Goal: Information Seeking & Learning: Learn about a topic

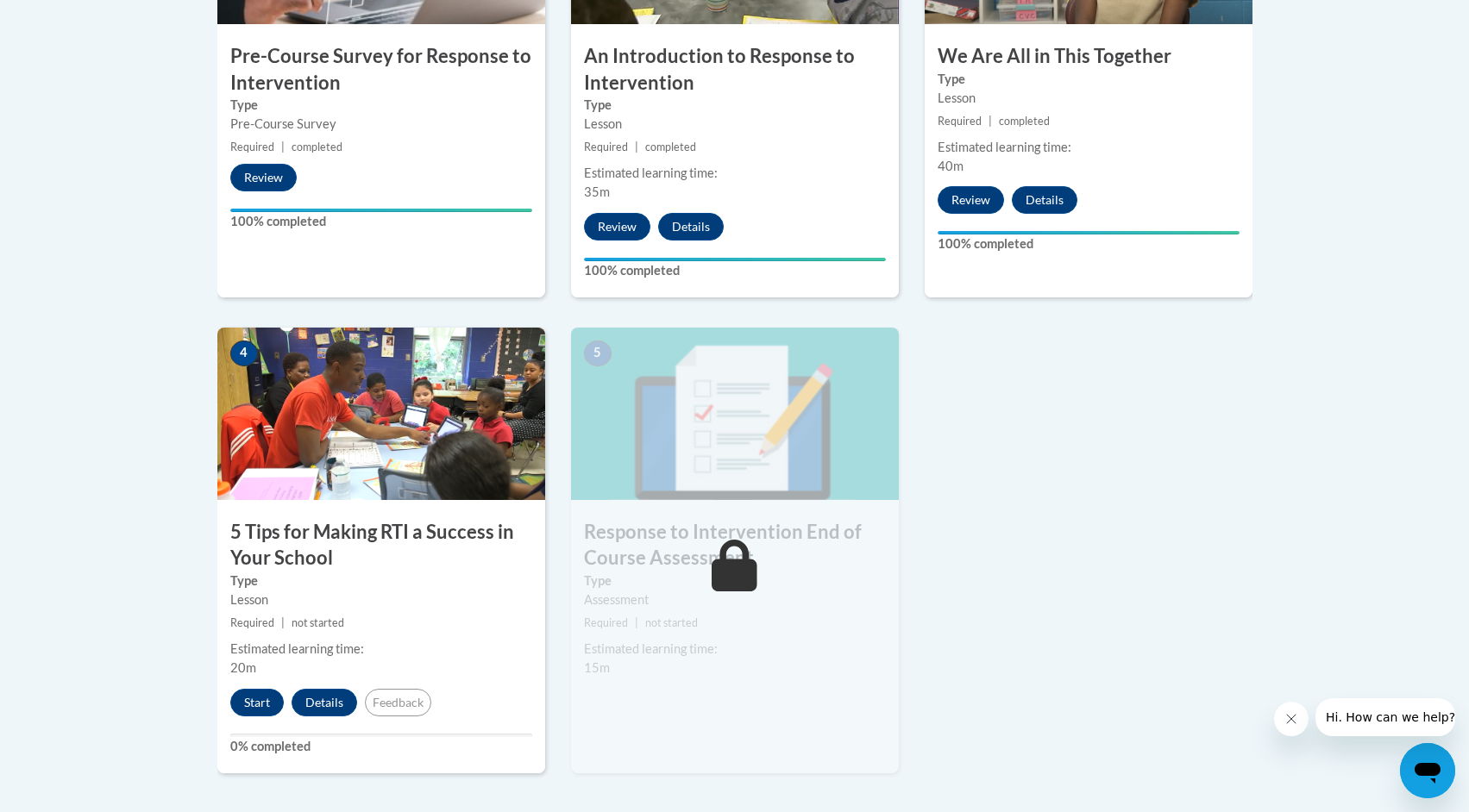
scroll to position [777, 0]
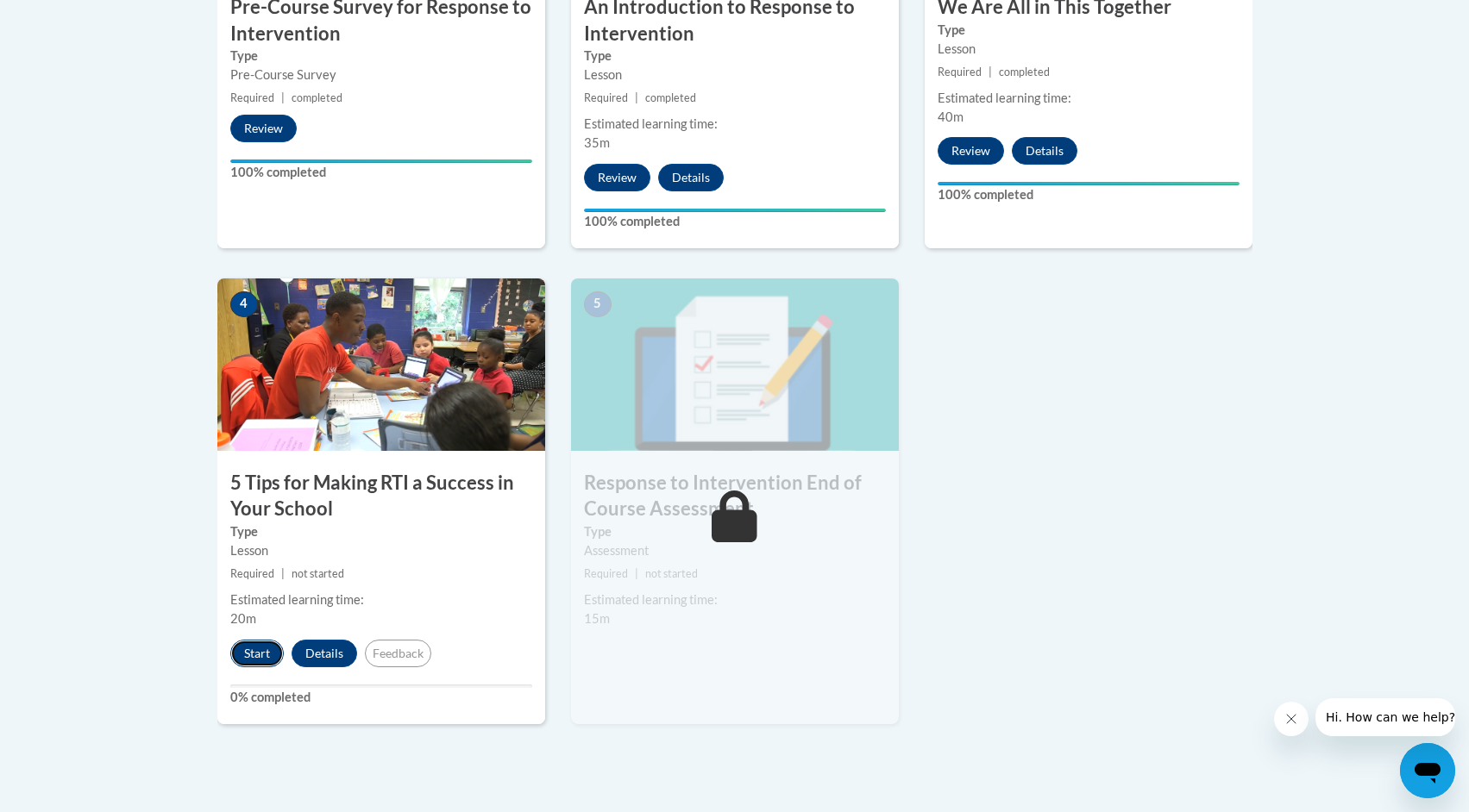
click at [268, 651] on button "Start" at bounding box center [257, 654] width 54 height 28
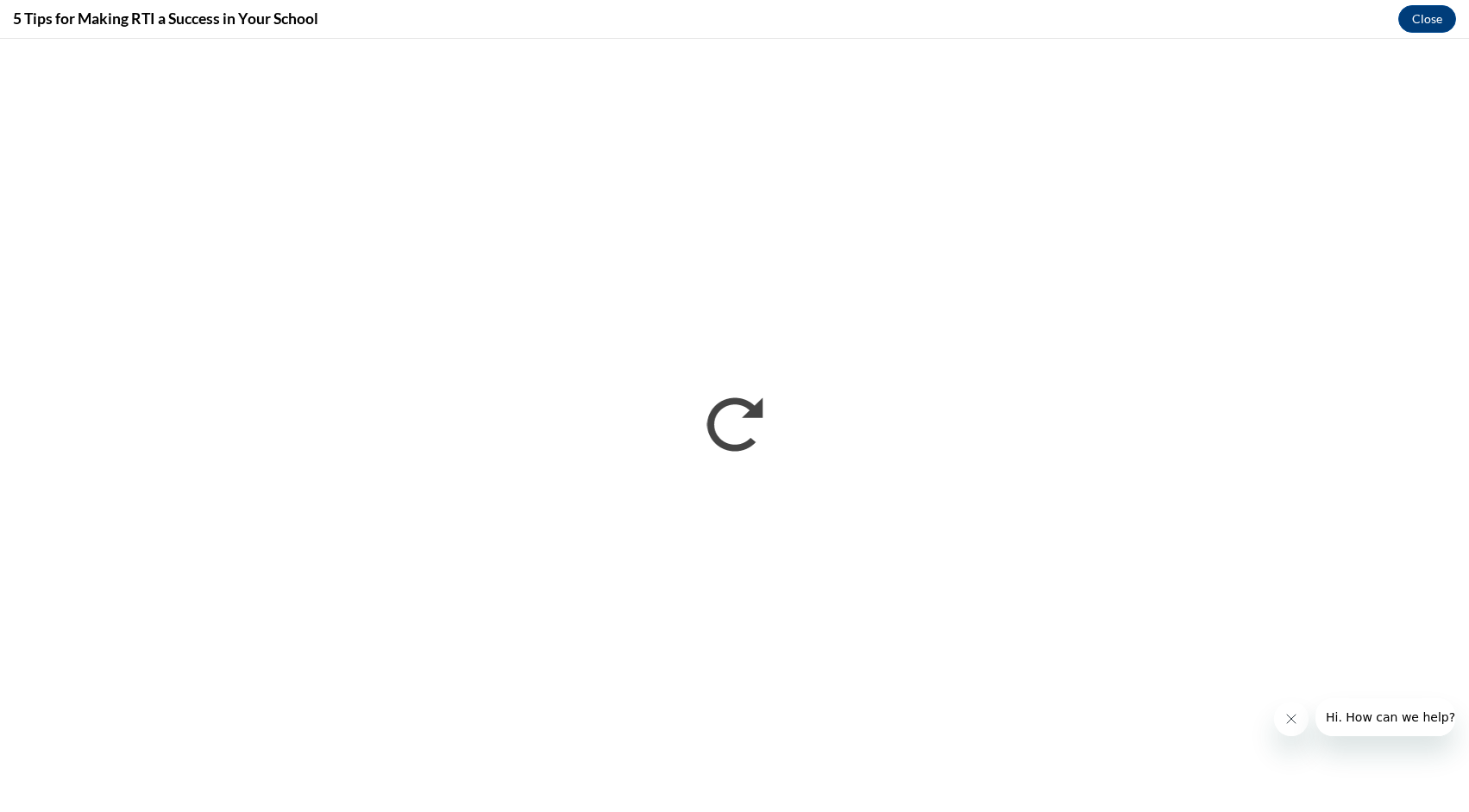
scroll to position [0, 0]
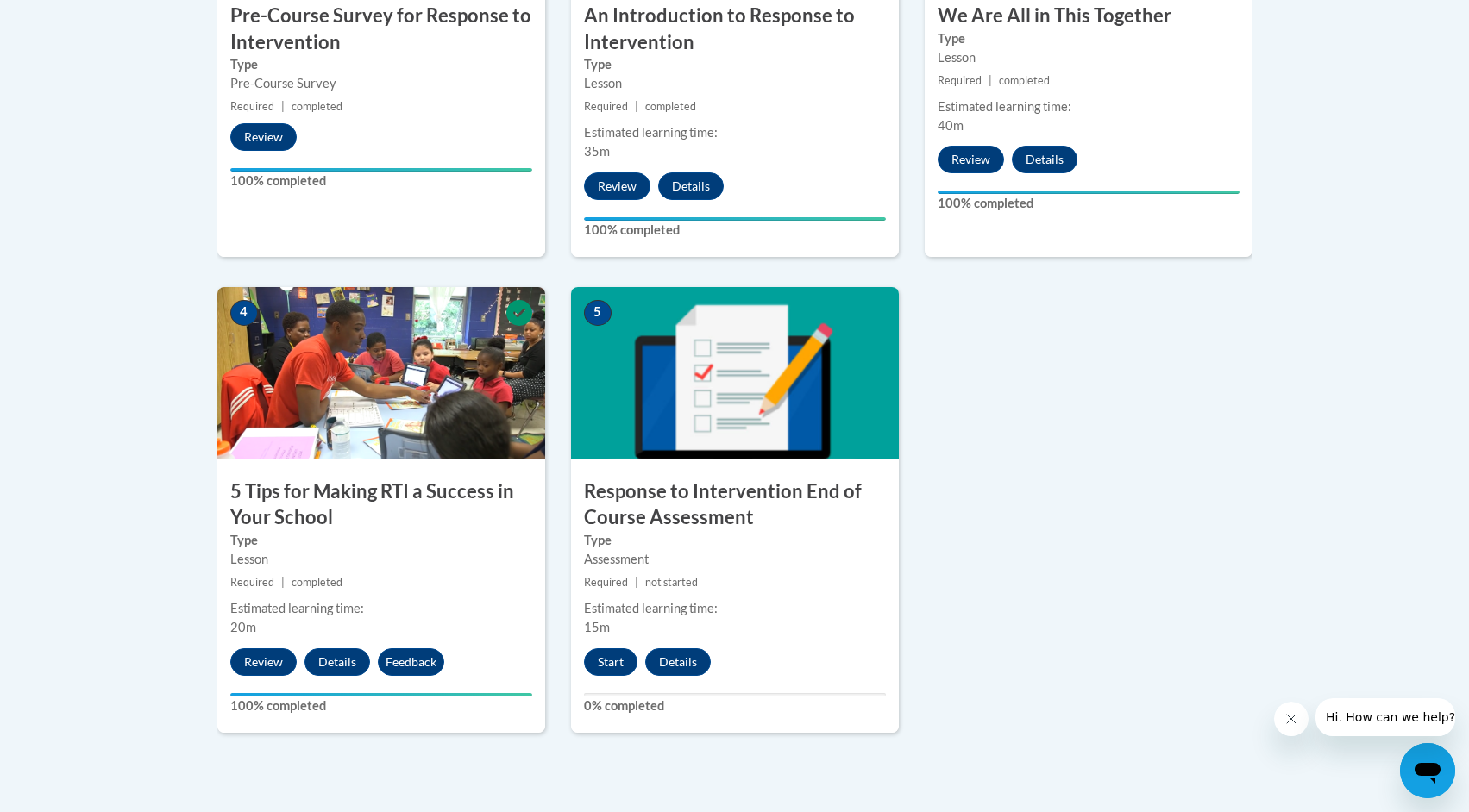
scroll to position [821, 0]
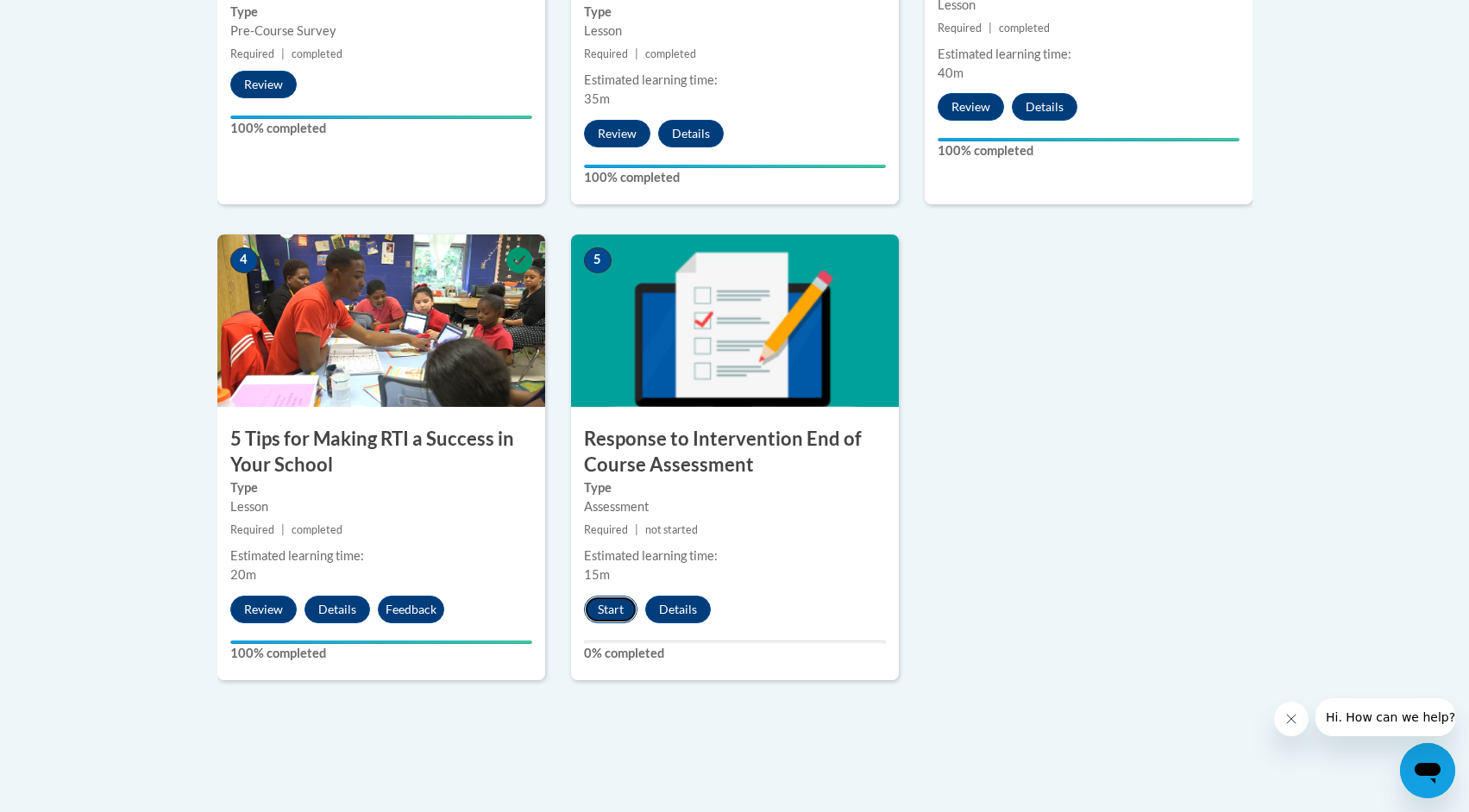
click at [620, 610] on button "Start" at bounding box center [611, 610] width 54 height 28
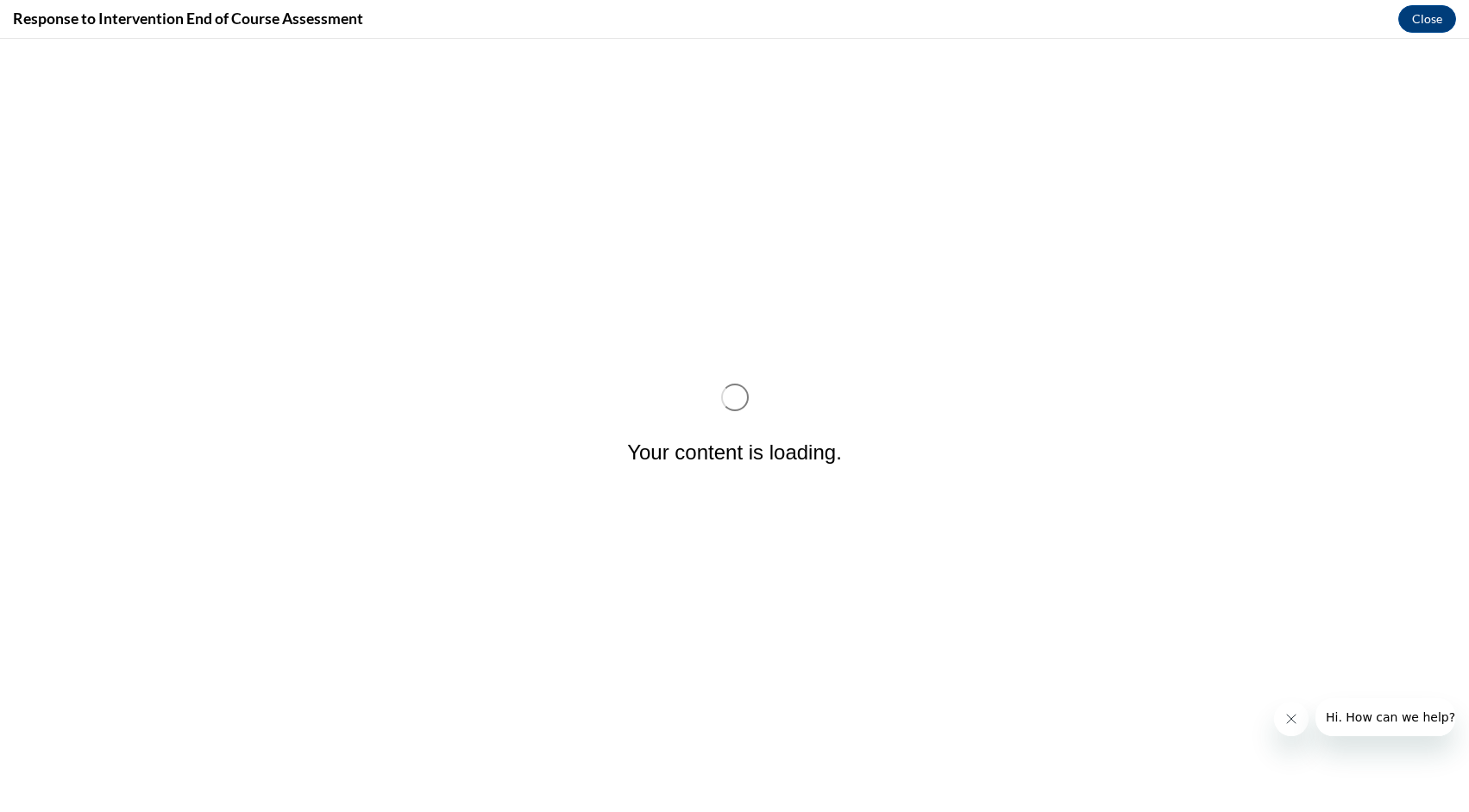
scroll to position [0, 0]
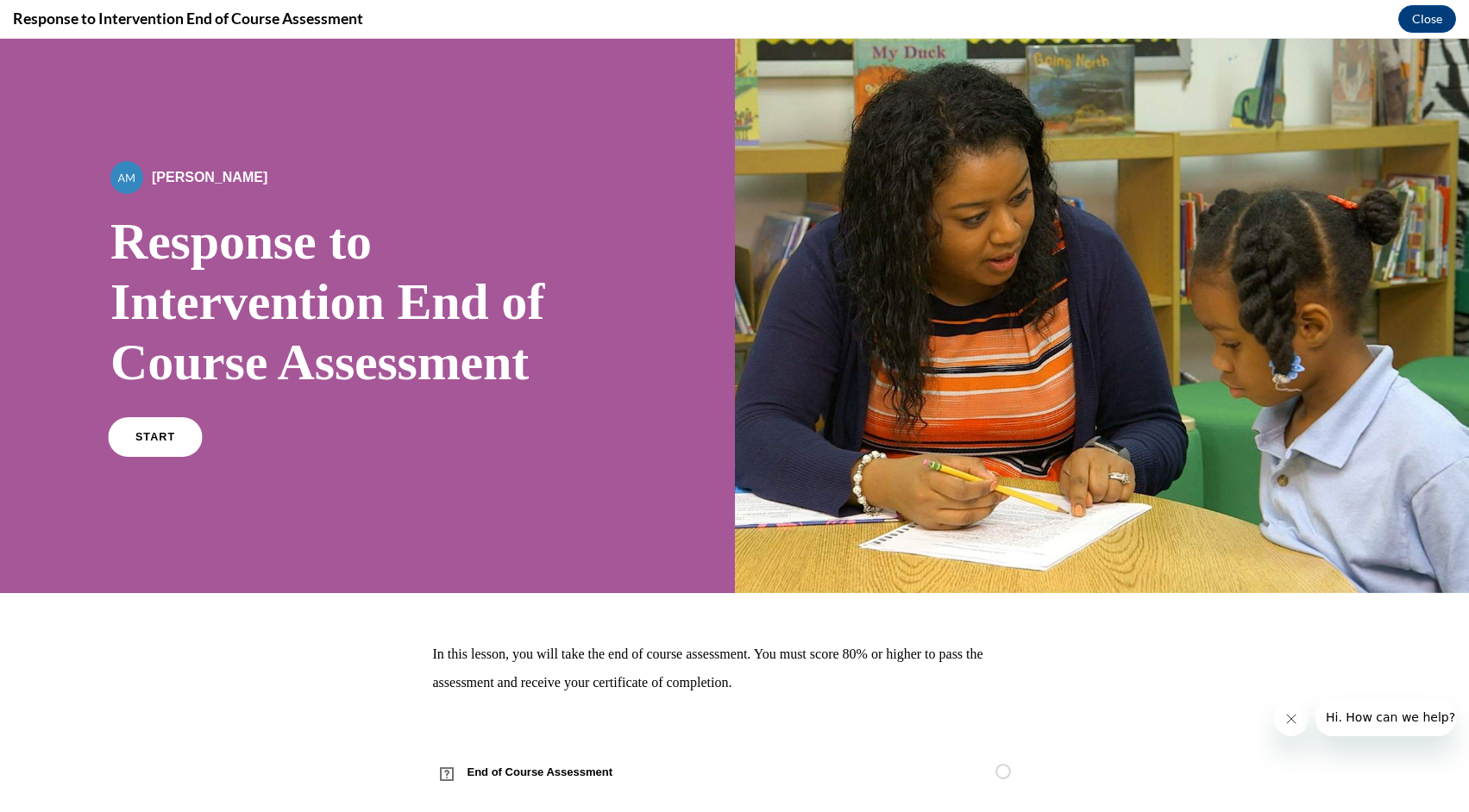
click at [150, 445] on link "START" at bounding box center [155, 437] width 94 height 40
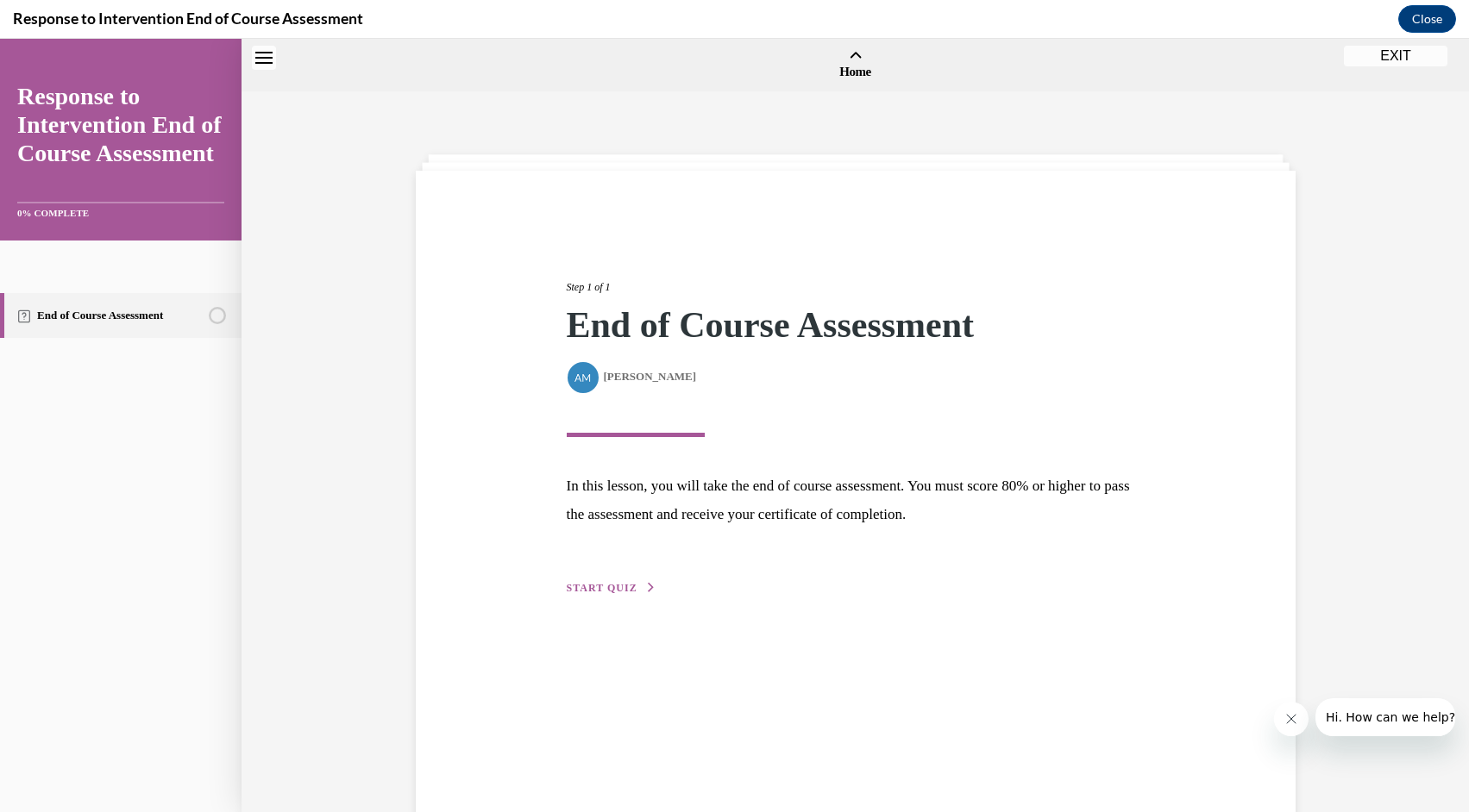
scroll to position [54, 0]
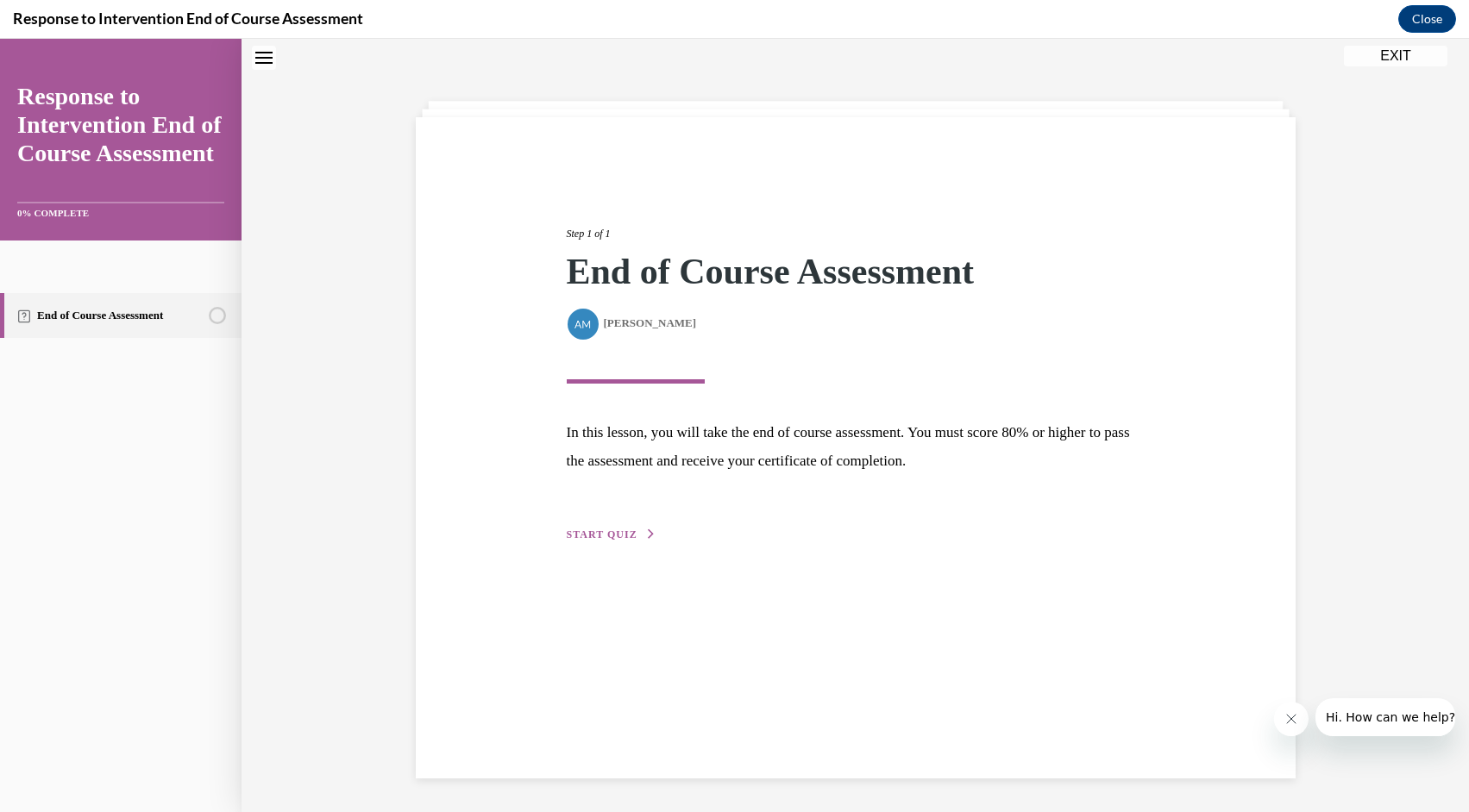
click at [620, 529] on span "START QUIZ" at bounding box center [602, 535] width 71 height 12
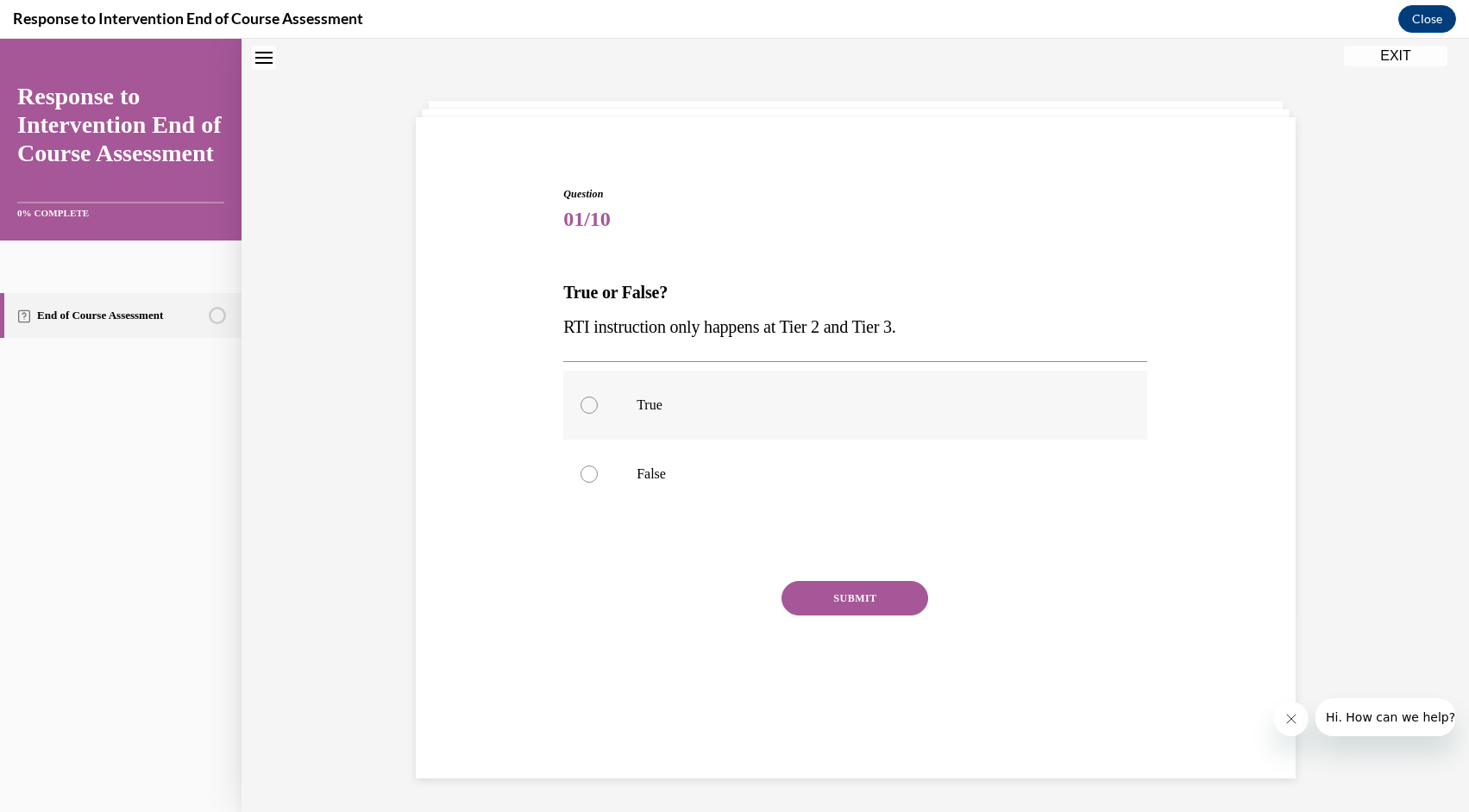
click at [600, 413] on label "True" at bounding box center [855, 405] width 584 height 69
click at [598, 413] on input "True" at bounding box center [589, 405] width 17 height 17
radio input "true"
click at [824, 606] on button "SUBMIT" at bounding box center [855, 599] width 147 height 35
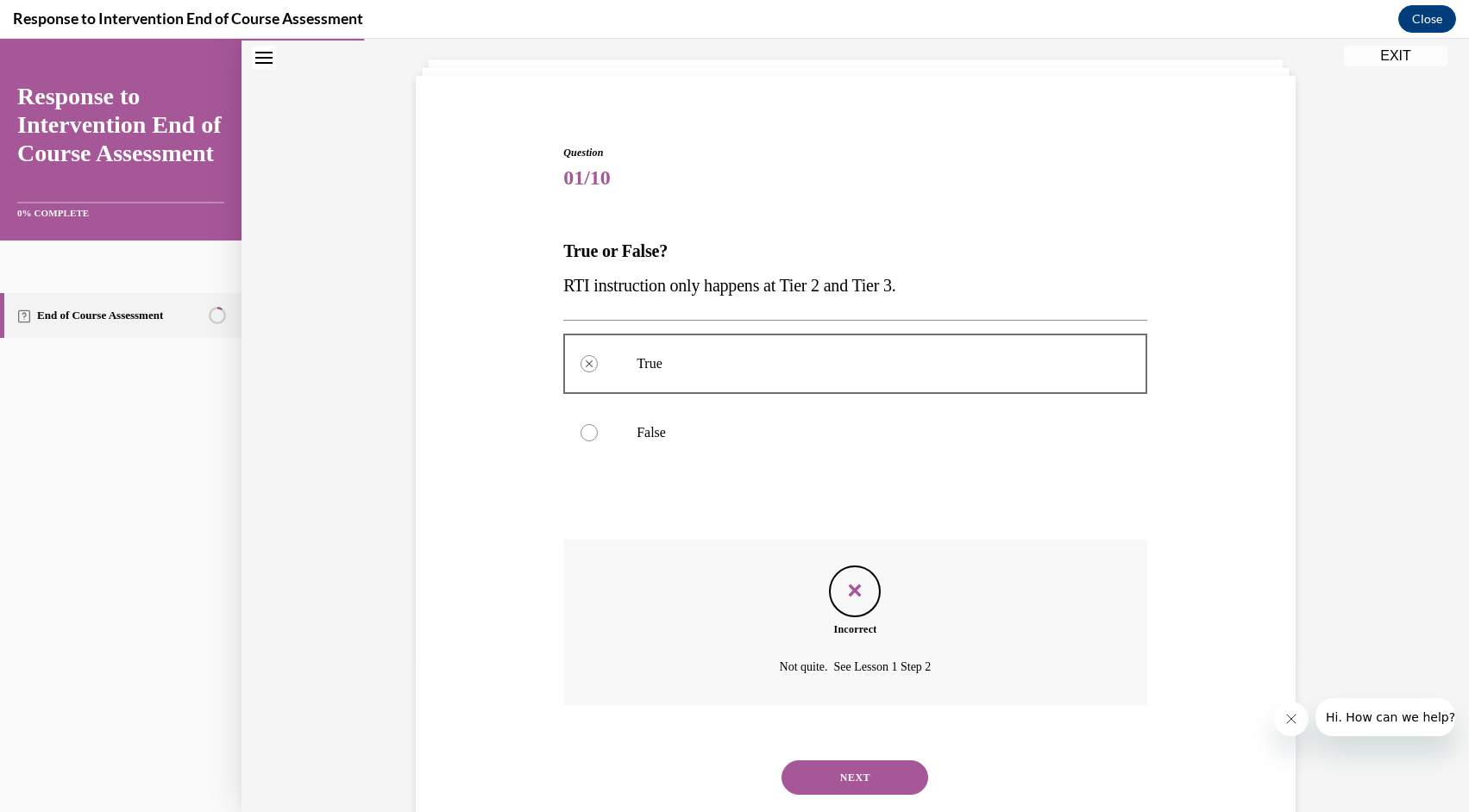
scroll to position [138, 0]
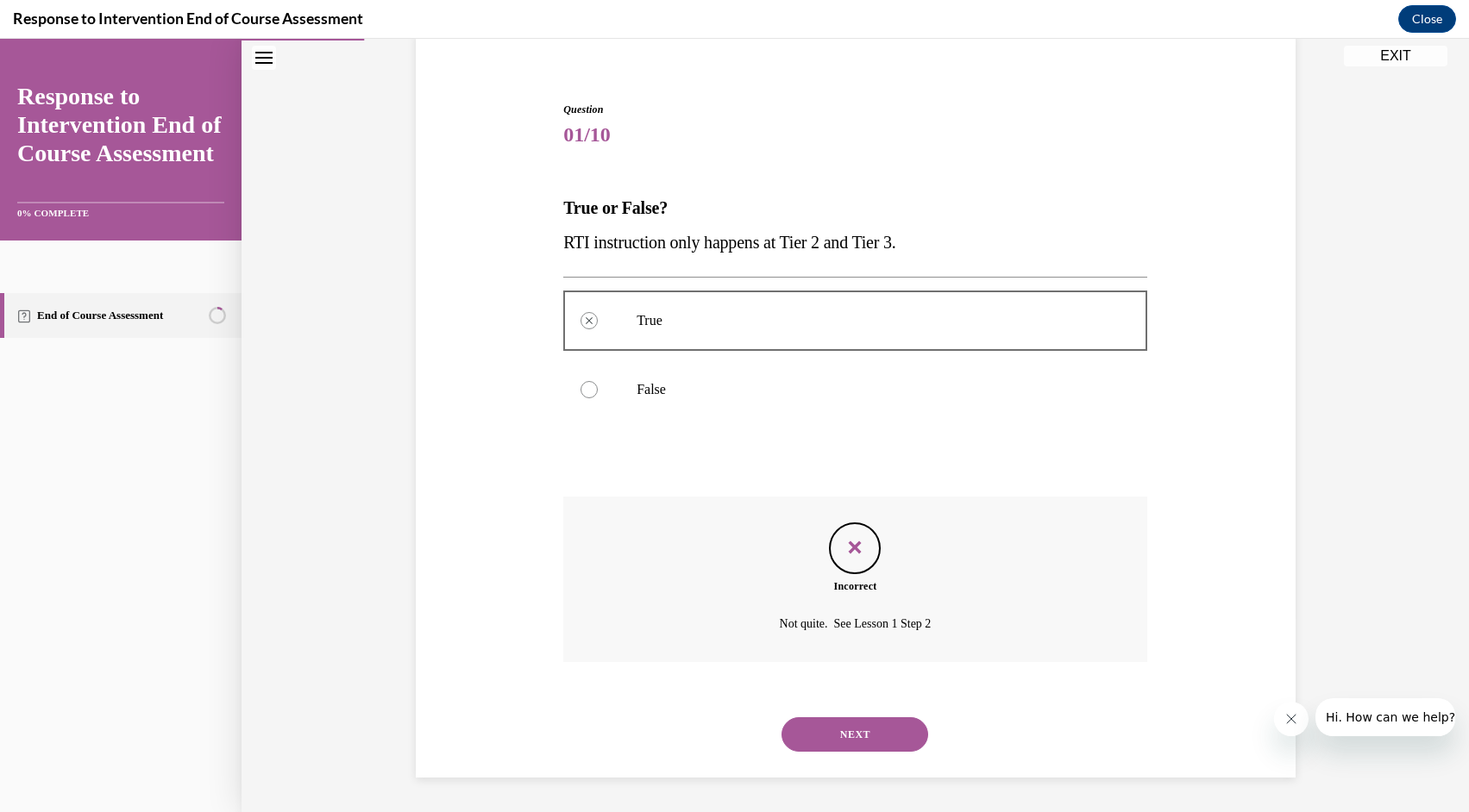
click at [855, 741] on button "NEXT" at bounding box center [855, 734] width 147 height 35
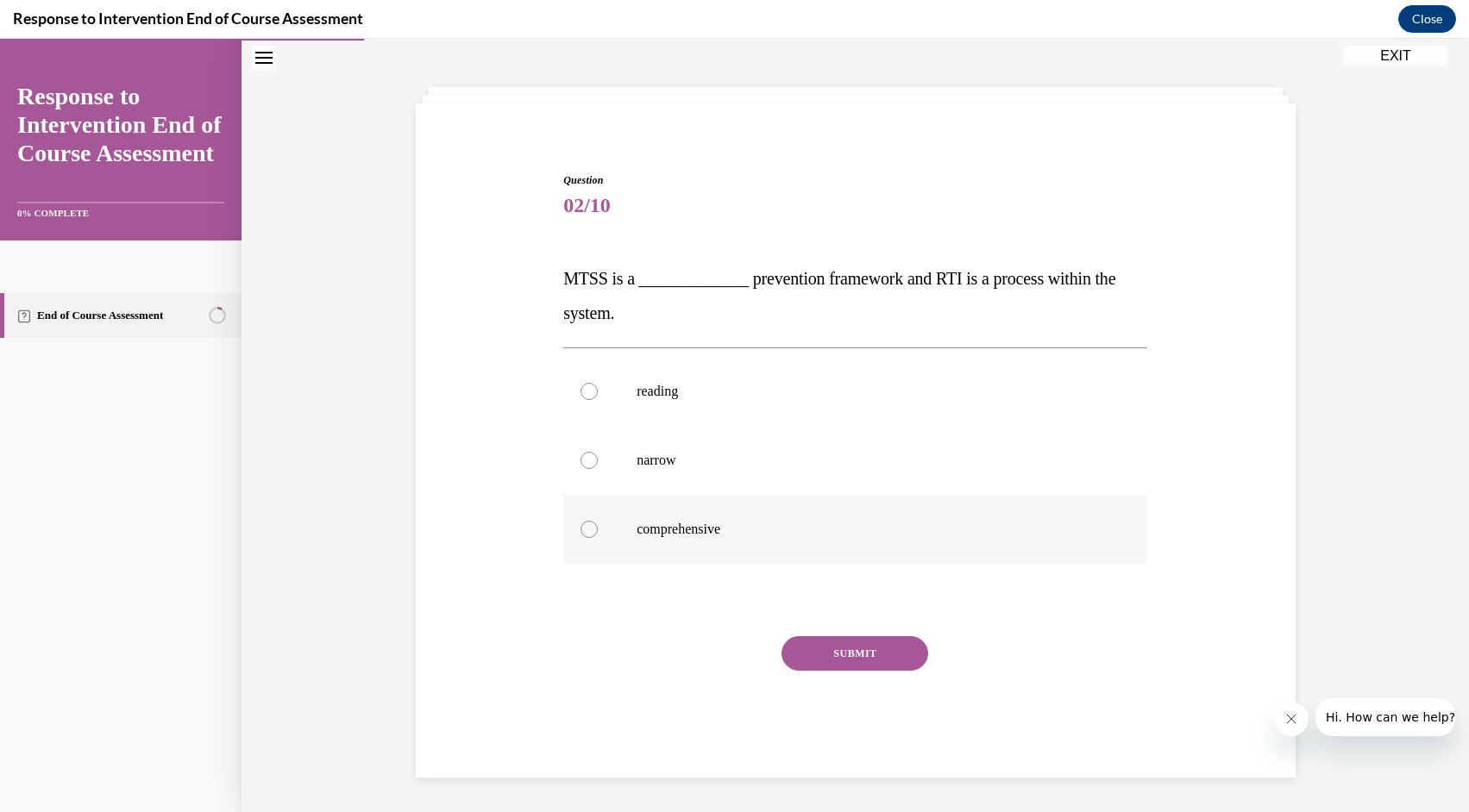
click at [737, 500] on label "comprehensive" at bounding box center [855, 530] width 584 height 69
click at [598, 521] on input "comprehensive" at bounding box center [589, 530] width 17 height 17
radio input "true"
click at [832, 655] on button "SUBMIT" at bounding box center [855, 654] width 147 height 35
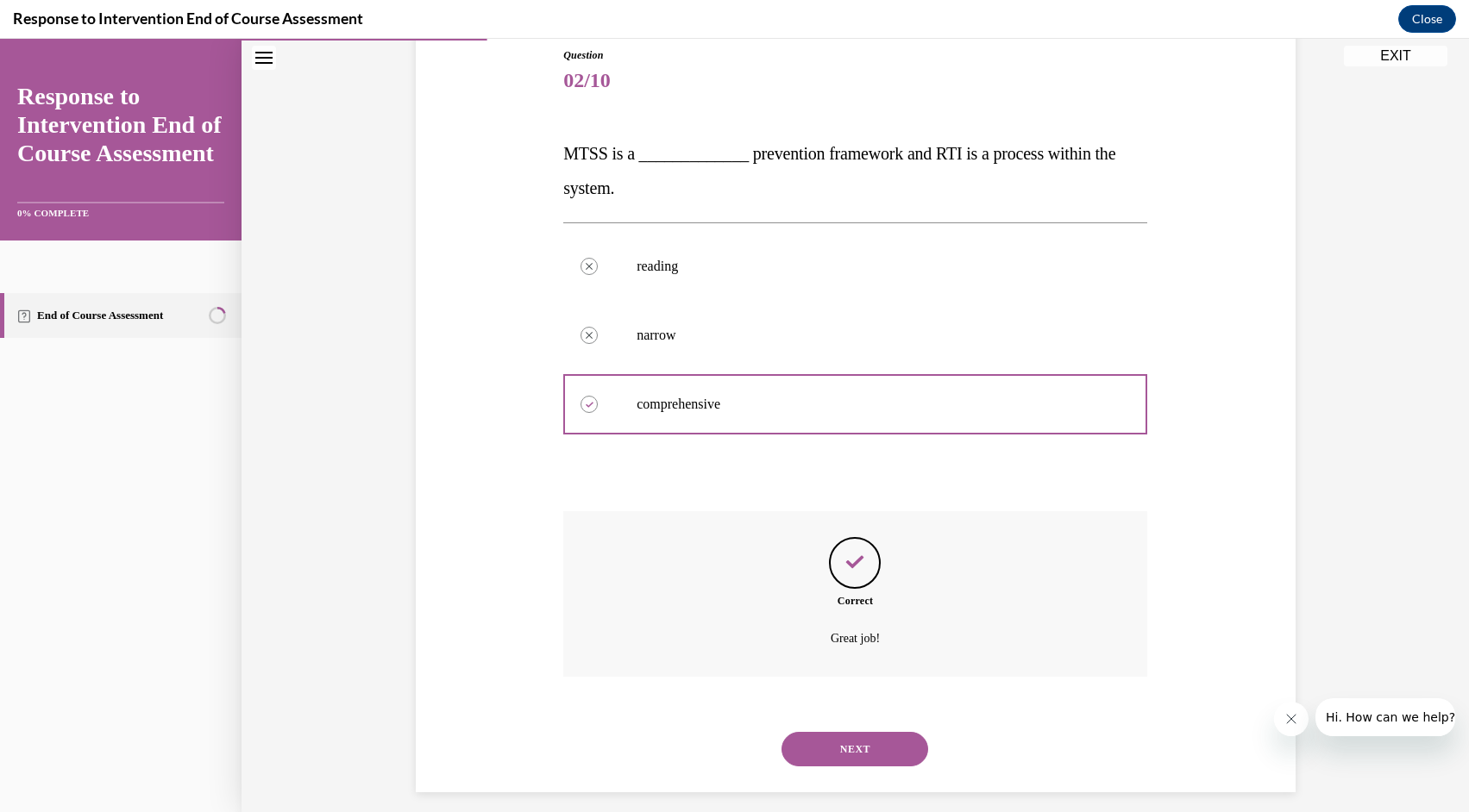
scroll to position [207, 0]
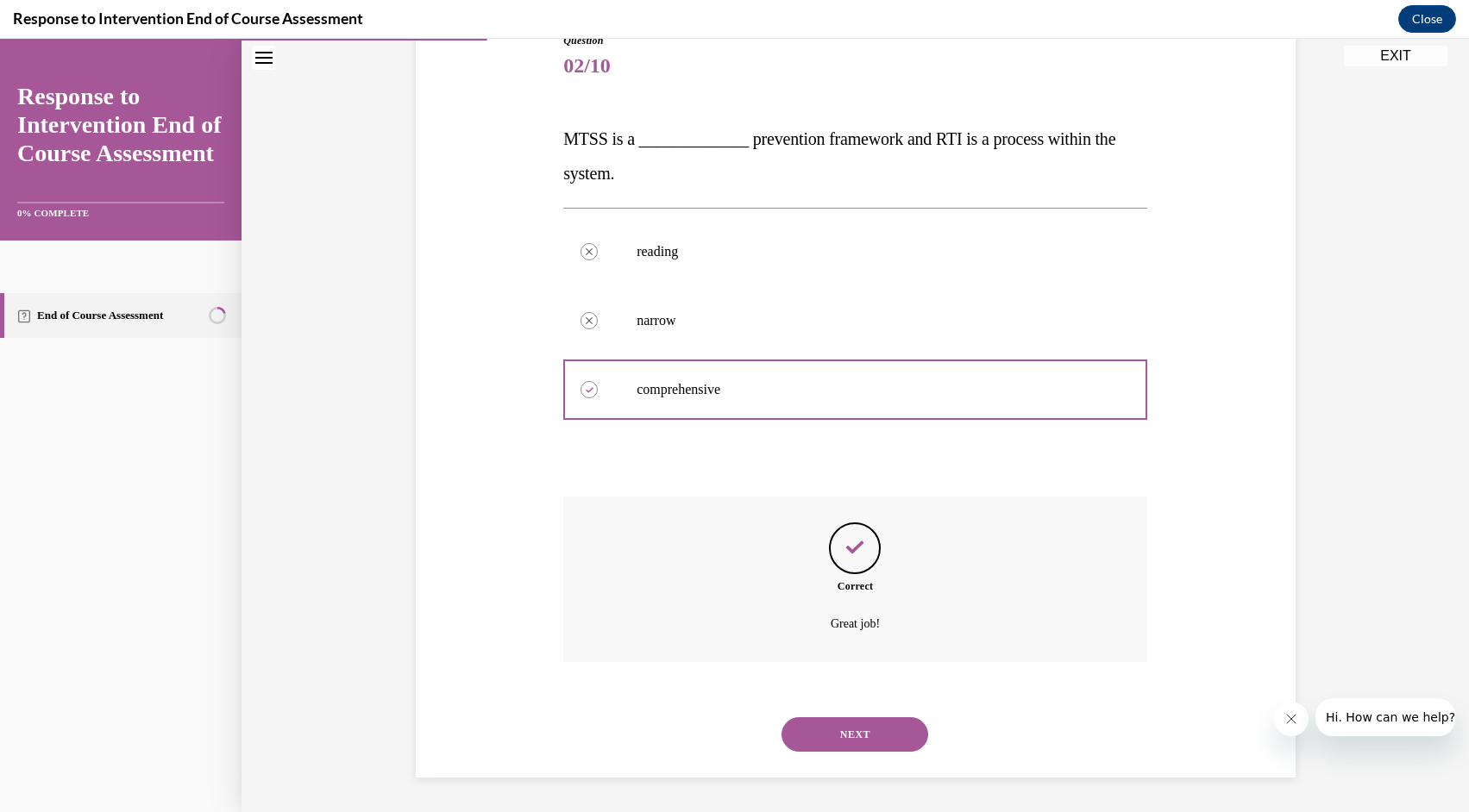
click at [842, 727] on button "NEXT" at bounding box center [855, 734] width 147 height 35
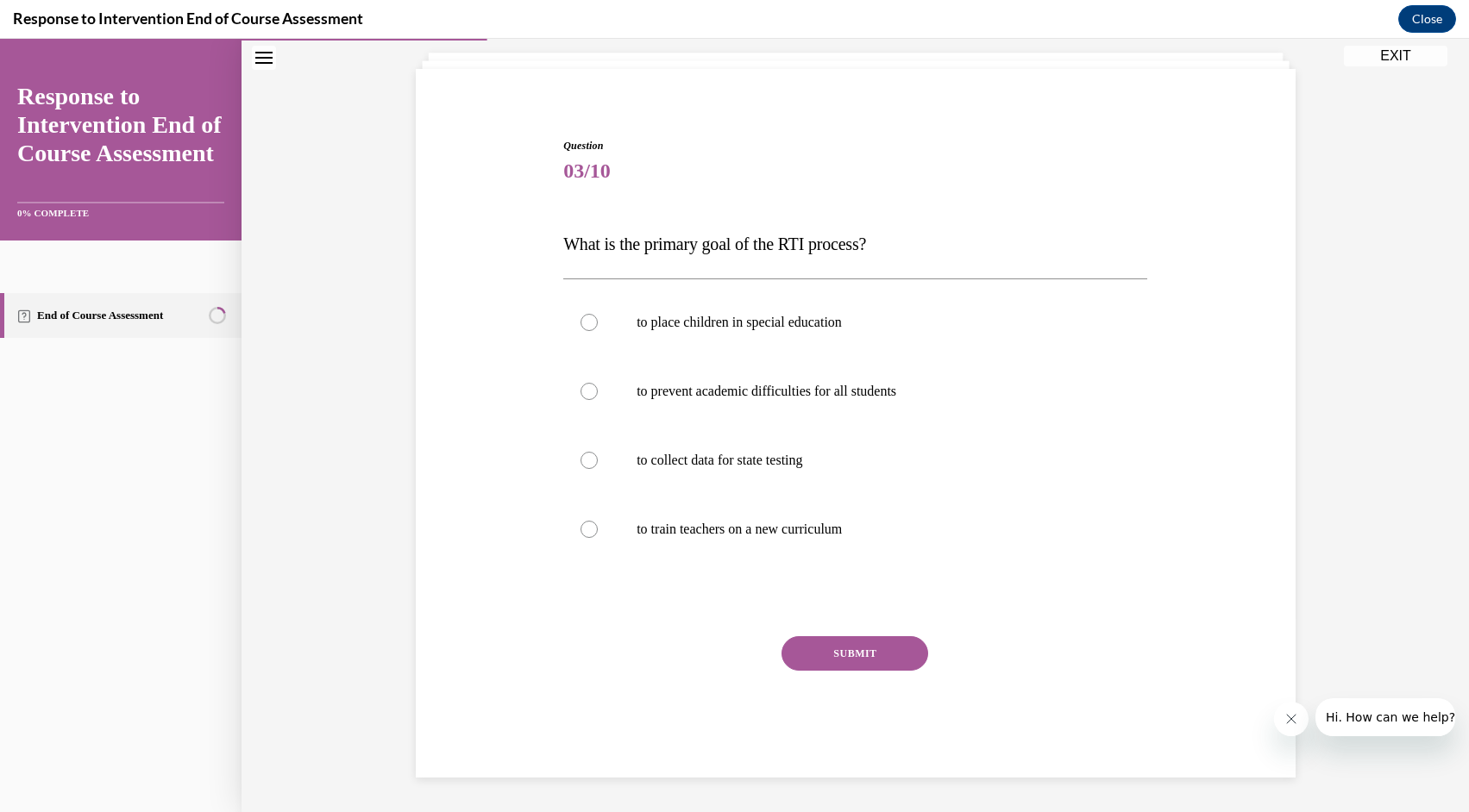
scroll to position [102, 0]
click at [754, 388] on p "to prevent academic difficulties for all students" at bounding box center [870, 391] width 467 height 17
click at [598, 388] on input "to prevent academic difficulties for all students" at bounding box center [589, 391] width 17 height 17
radio input "true"
click at [882, 659] on button "SUBMIT" at bounding box center [855, 654] width 147 height 35
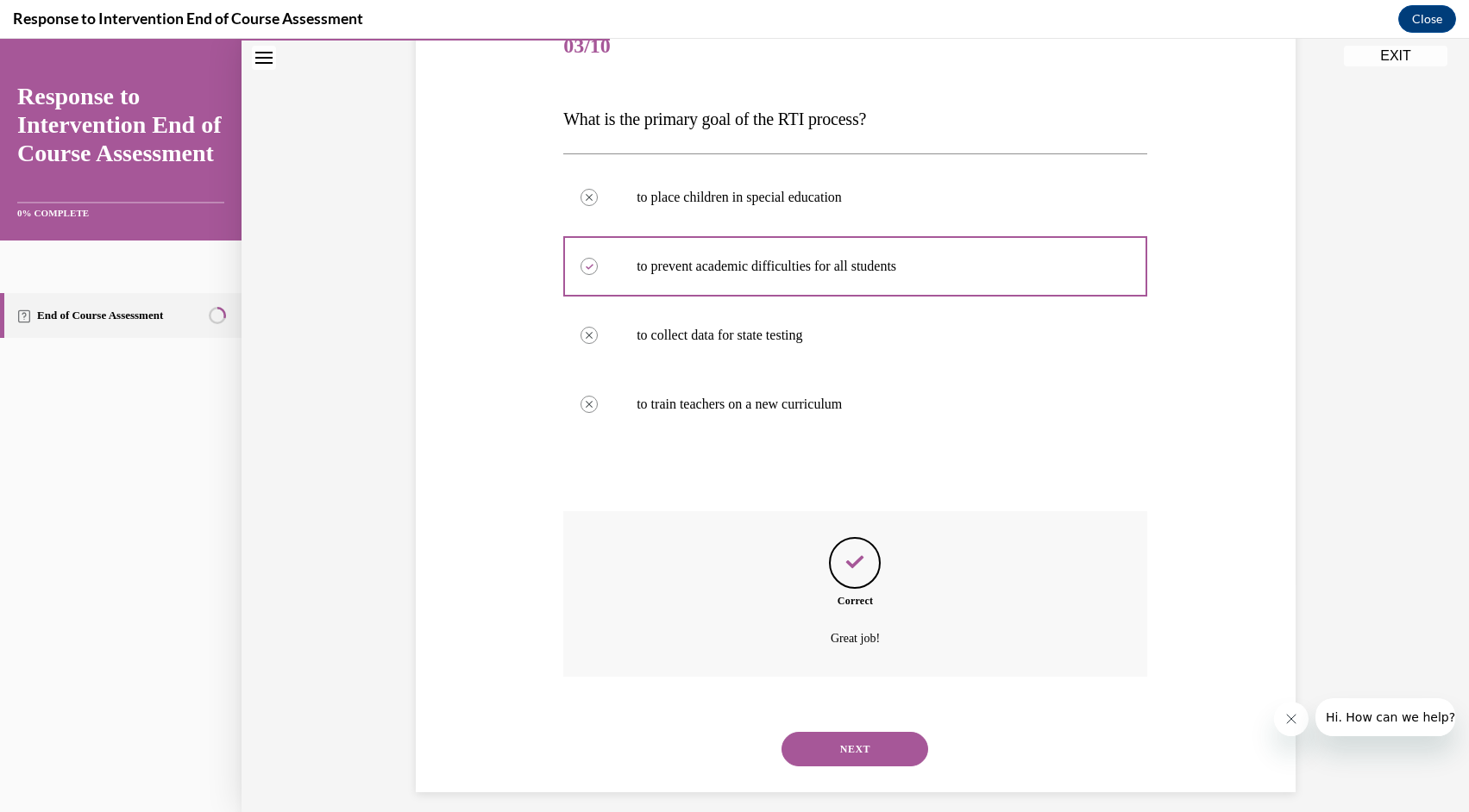
scroll to position [241, 0]
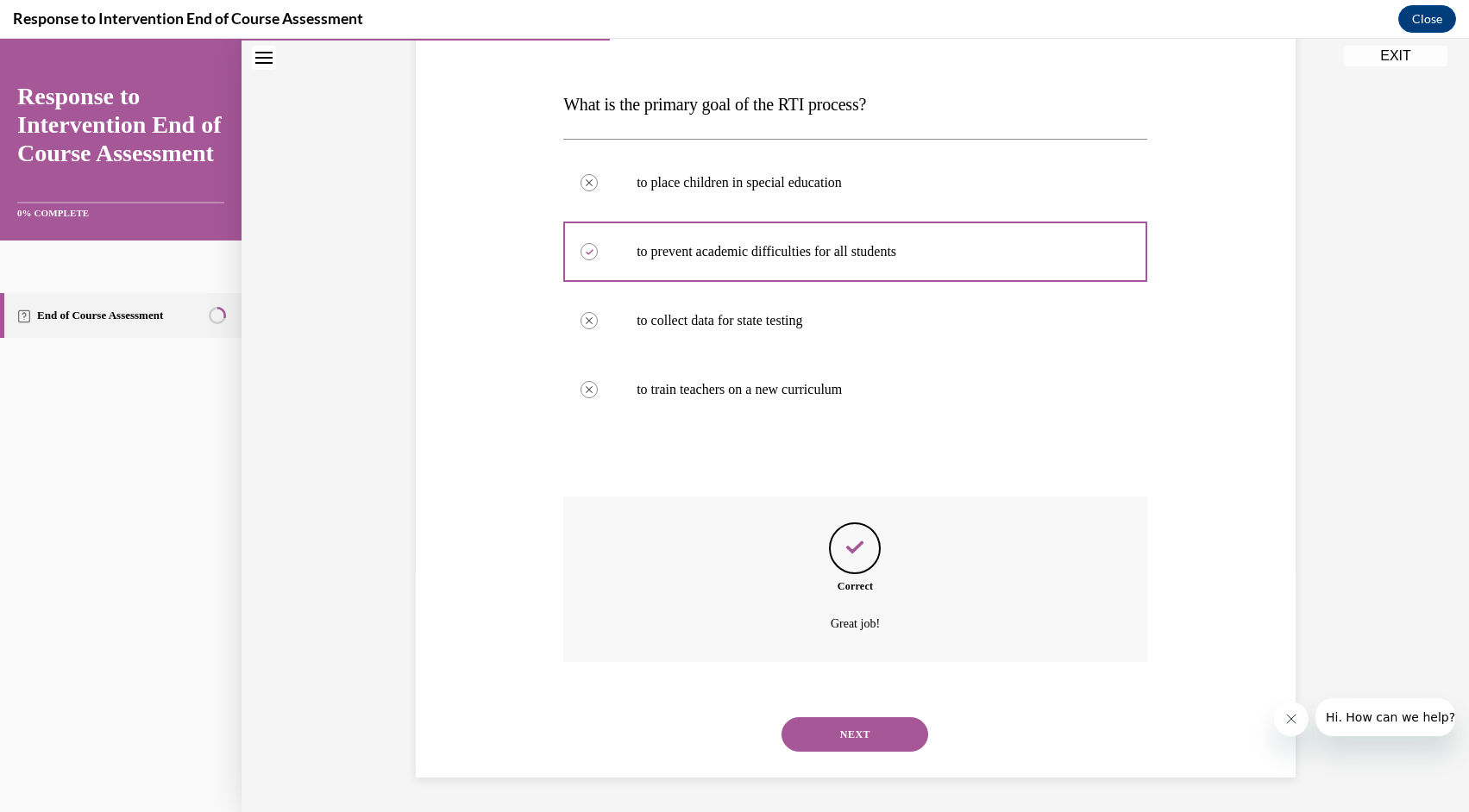
click at [872, 727] on button "NEXT" at bounding box center [855, 734] width 147 height 35
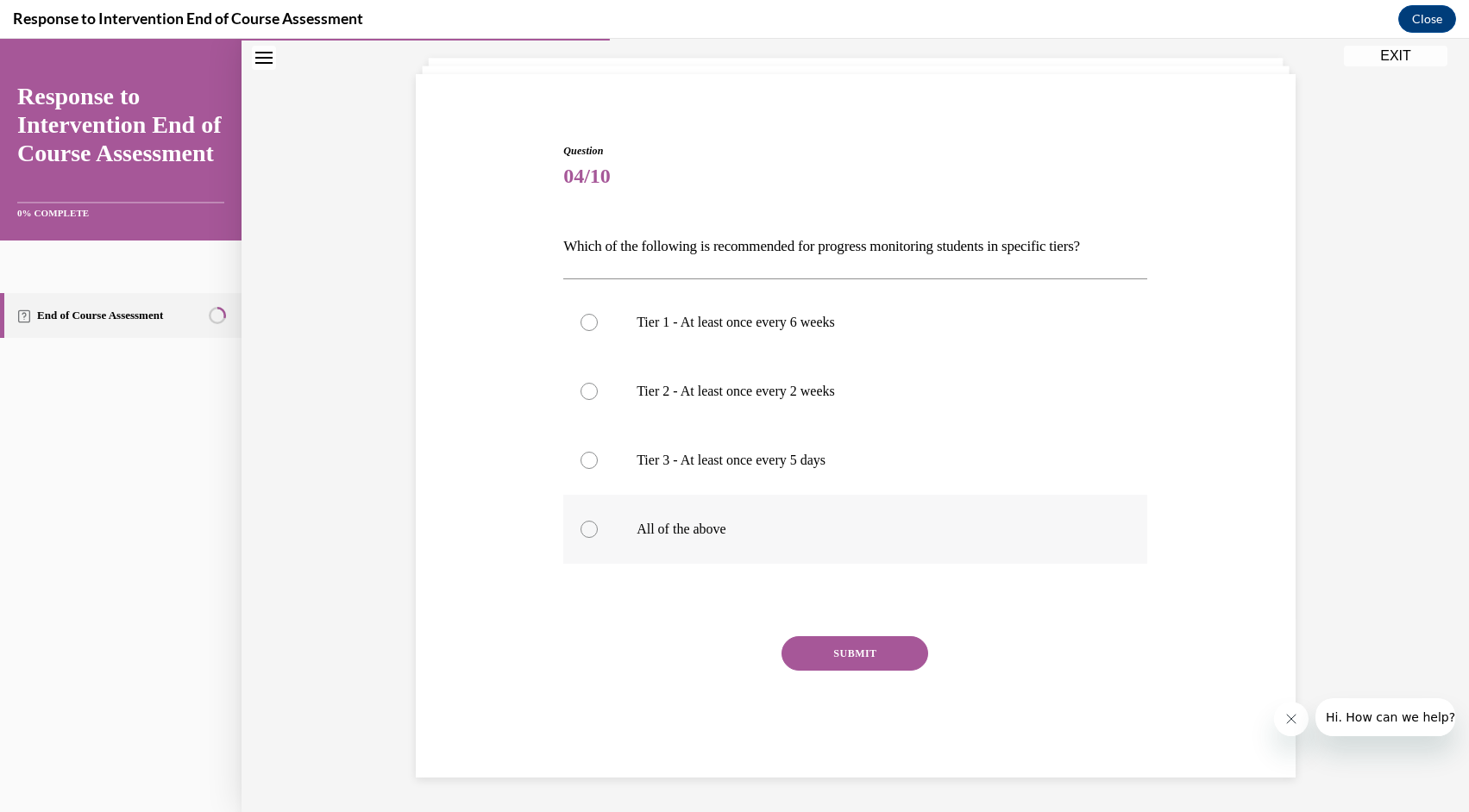
click at [581, 535] on label "All of the above" at bounding box center [855, 530] width 584 height 69
click at [581, 535] on input "All of the above" at bounding box center [589, 530] width 17 height 17
radio input "true"
click at [820, 664] on button "SUBMIT" at bounding box center [855, 654] width 147 height 35
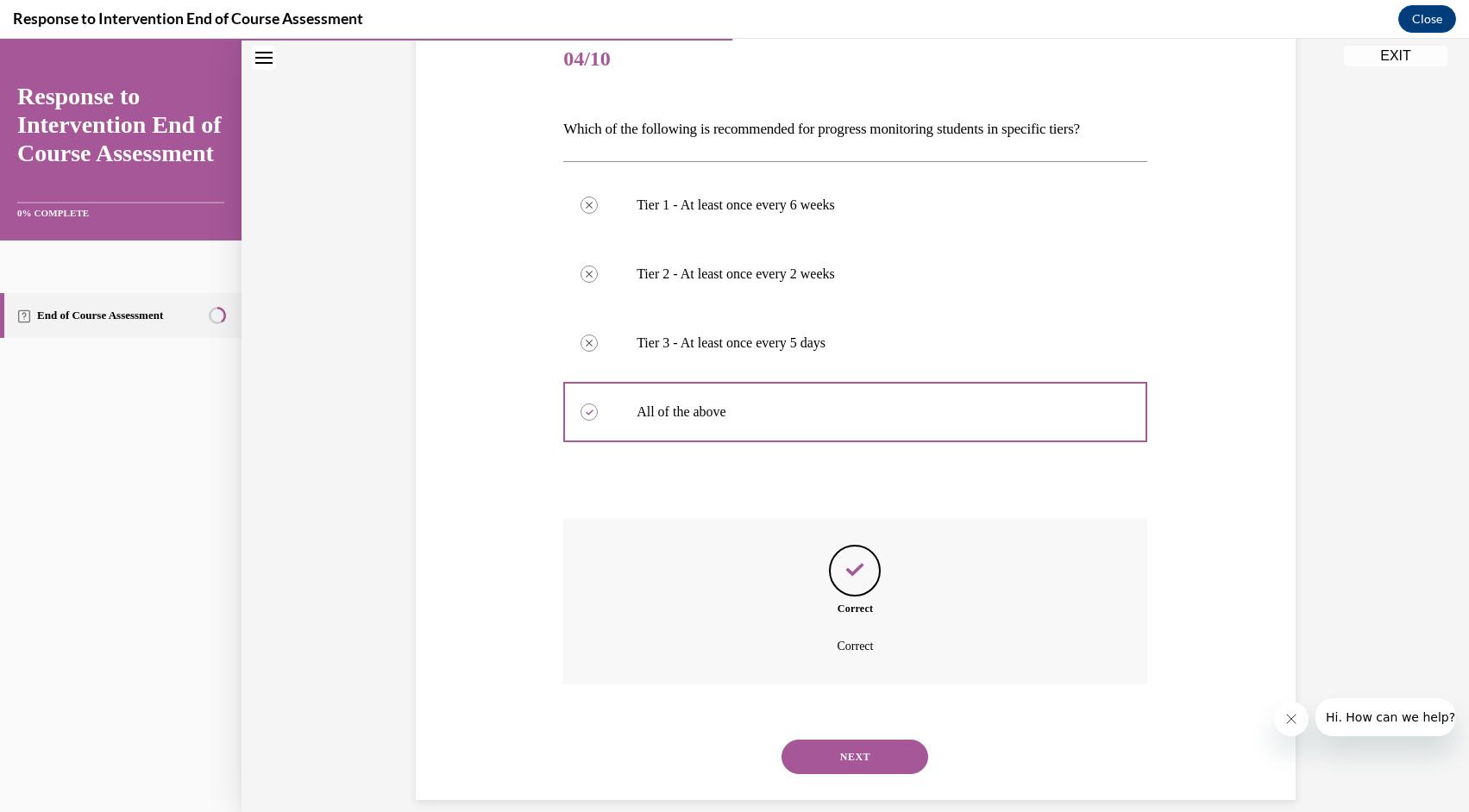
scroll to position [236, 0]
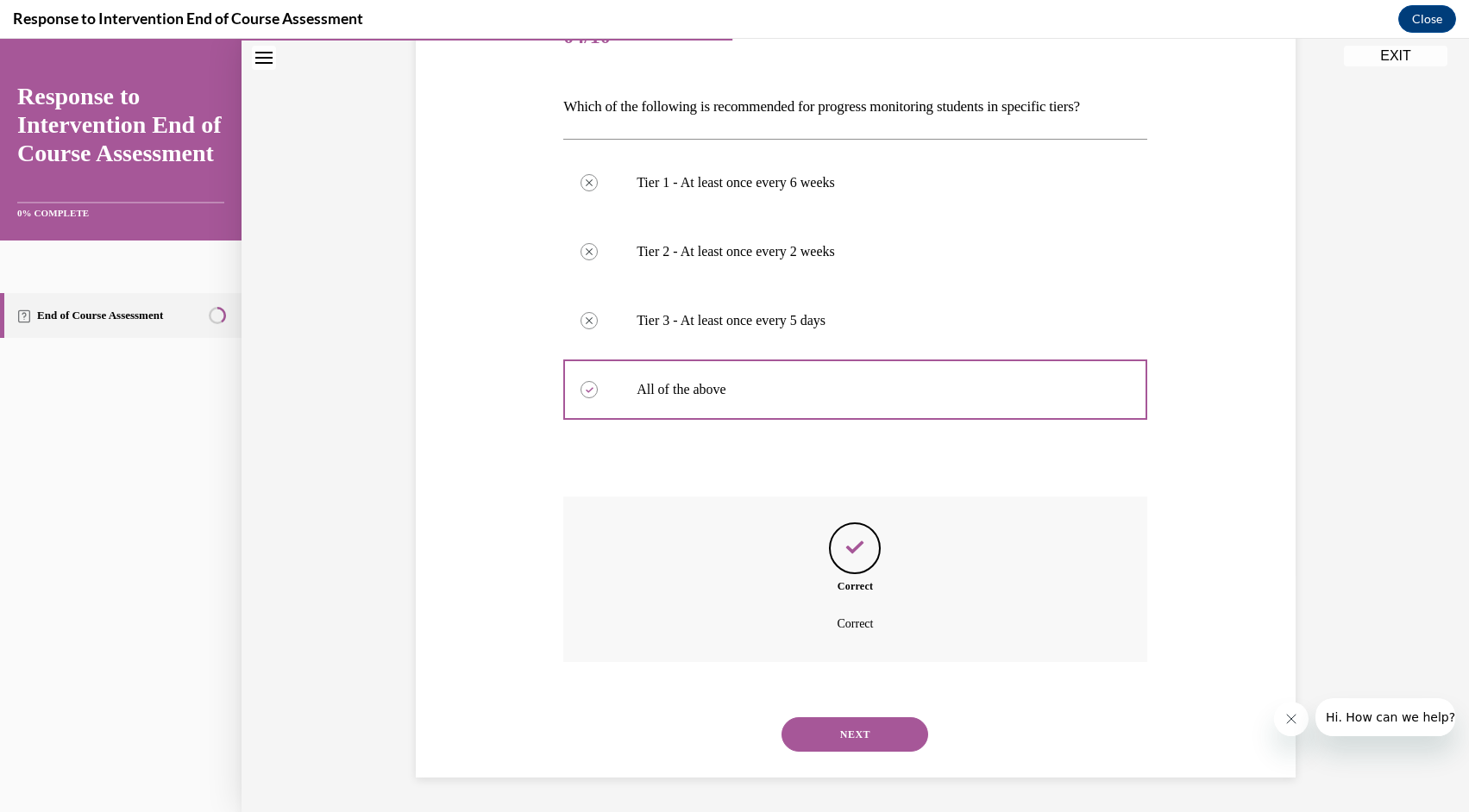
click at [858, 753] on div "NEXT" at bounding box center [855, 734] width 584 height 69
click at [858, 738] on button "NEXT" at bounding box center [855, 734] width 147 height 35
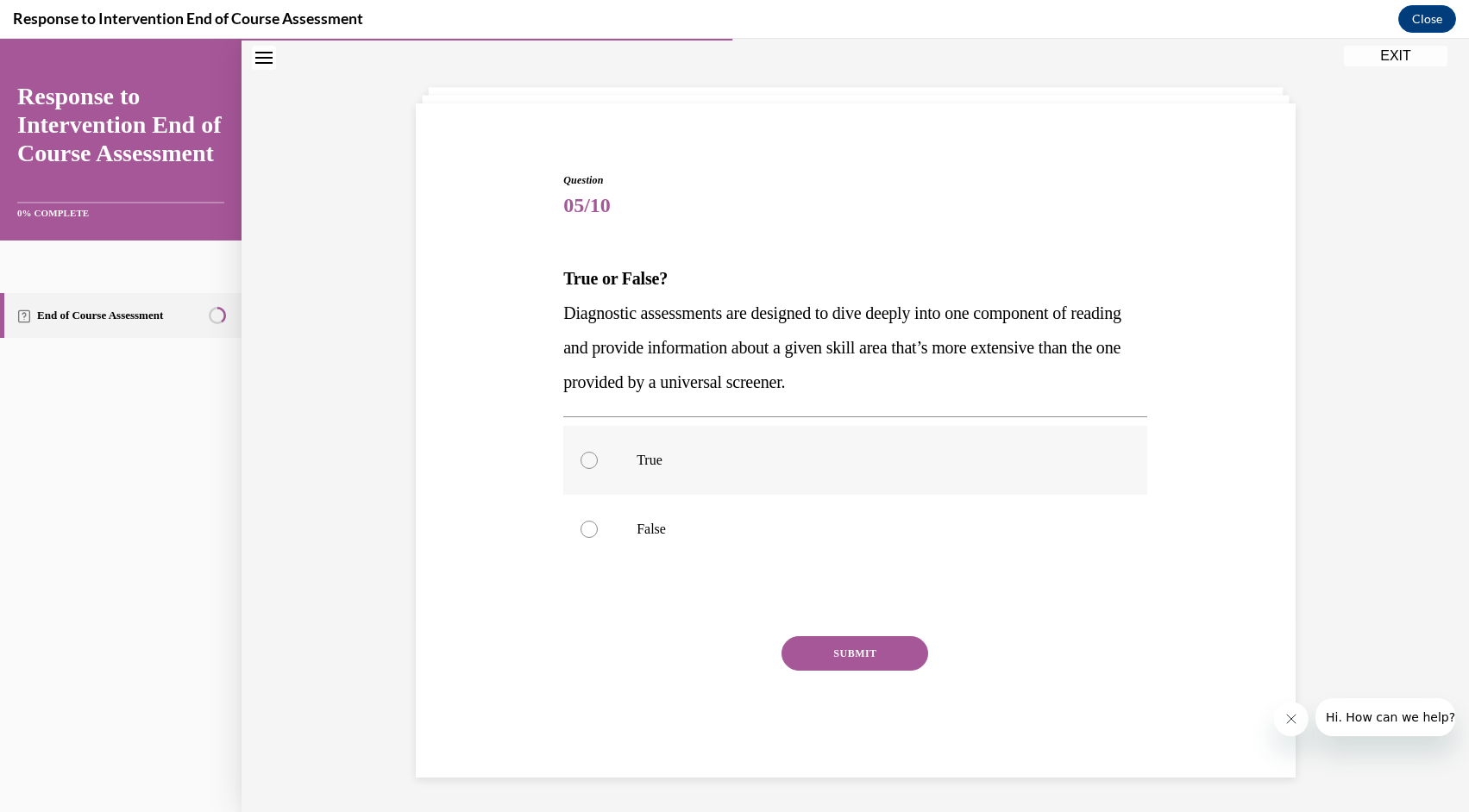
click at [673, 457] on p "True" at bounding box center [870, 460] width 467 height 17
click at [598, 457] on input "True" at bounding box center [589, 460] width 17 height 17
radio input "true"
click at [848, 657] on button "SUBMIT" at bounding box center [855, 654] width 147 height 35
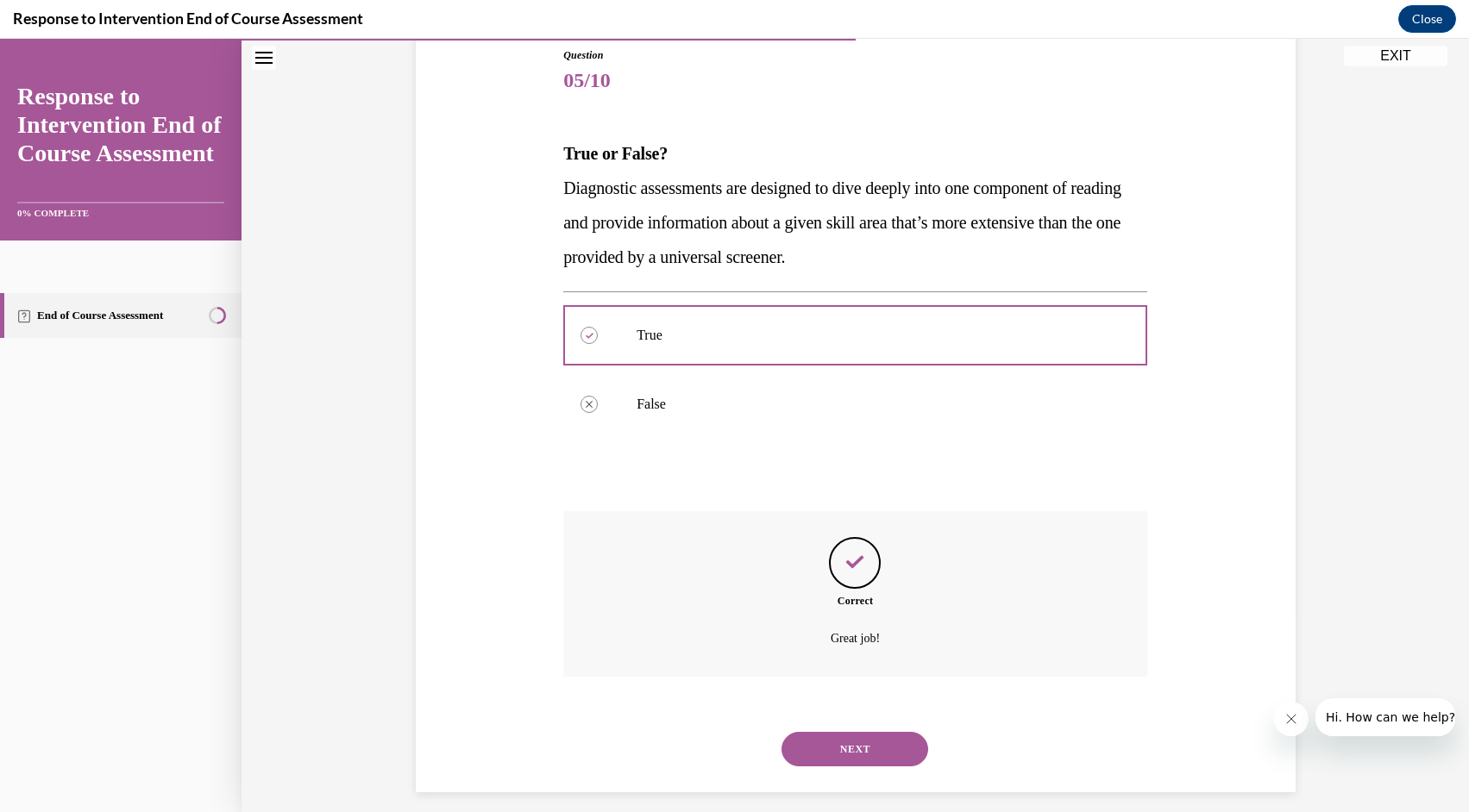
scroll to position [207, 0]
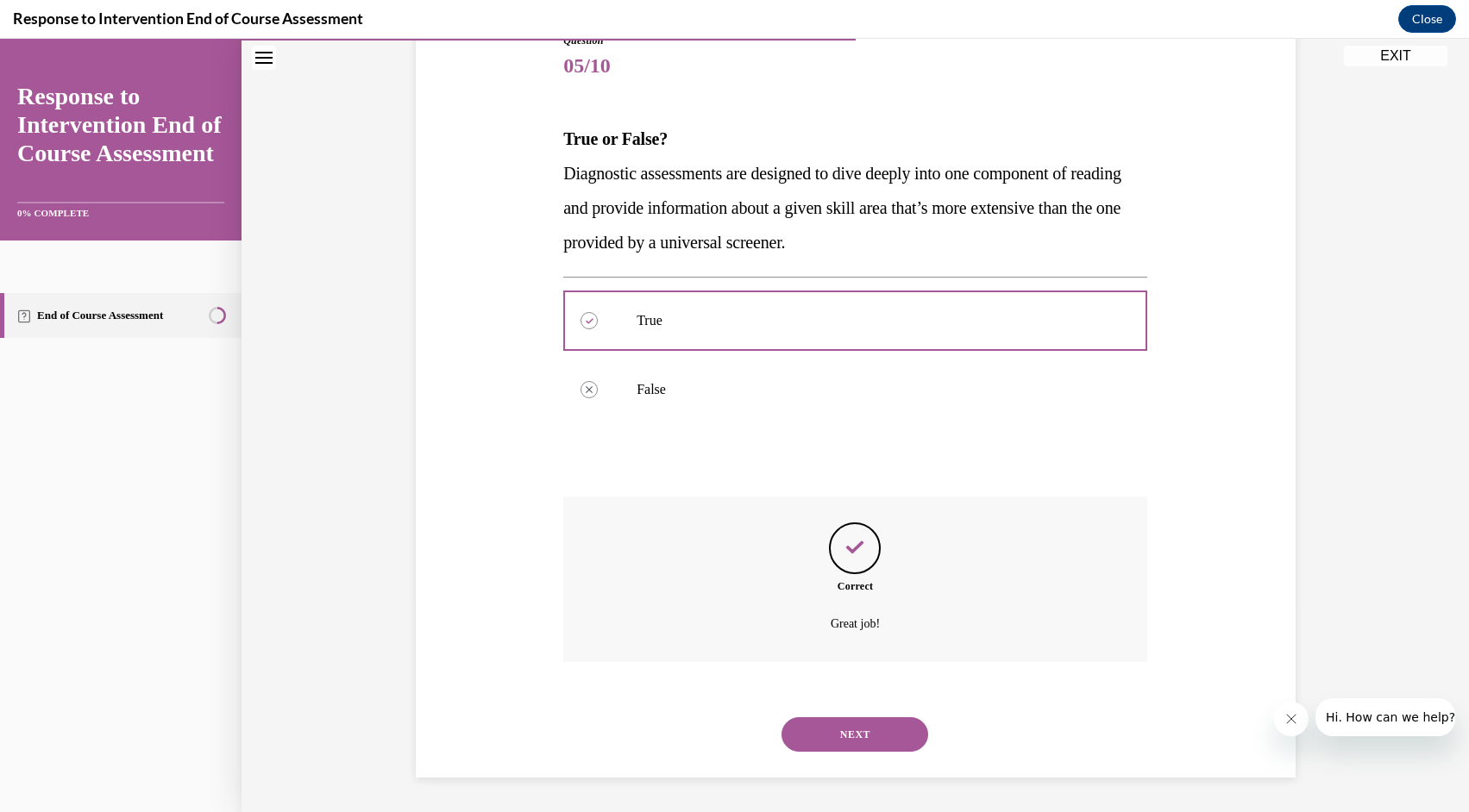
click at [849, 713] on div "NEXT" at bounding box center [855, 734] width 584 height 69
click at [845, 727] on button "NEXT" at bounding box center [855, 734] width 147 height 35
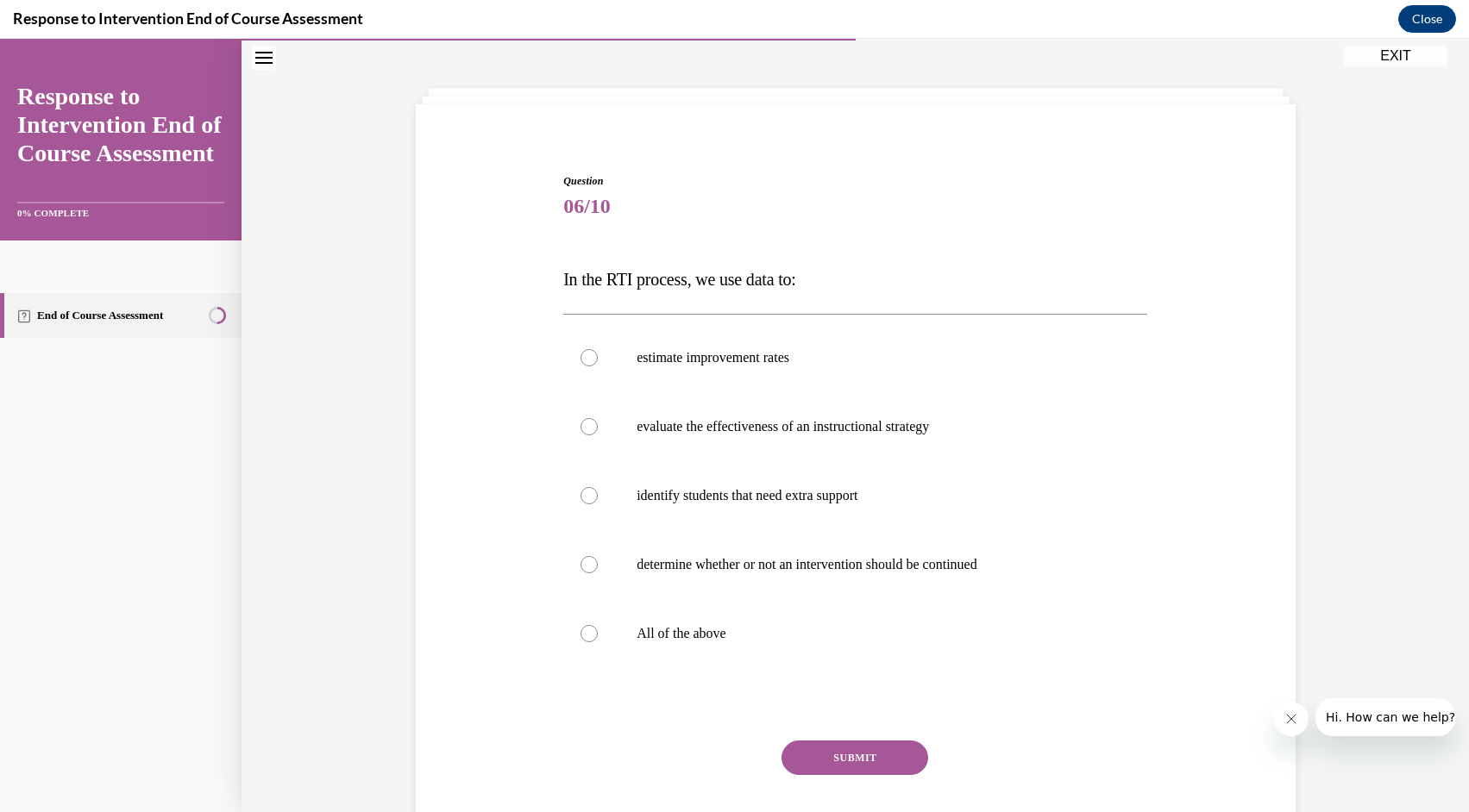
scroll to position [67, 0]
click at [759, 625] on p "All of the above" at bounding box center [870, 633] width 467 height 17
click at [598, 625] on input "All of the above" at bounding box center [589, 633] width 17 height 17
radio input "true"
click at [854, 757] on button "SUBMIT" at bounding box center [855, 757] width 147 height 35
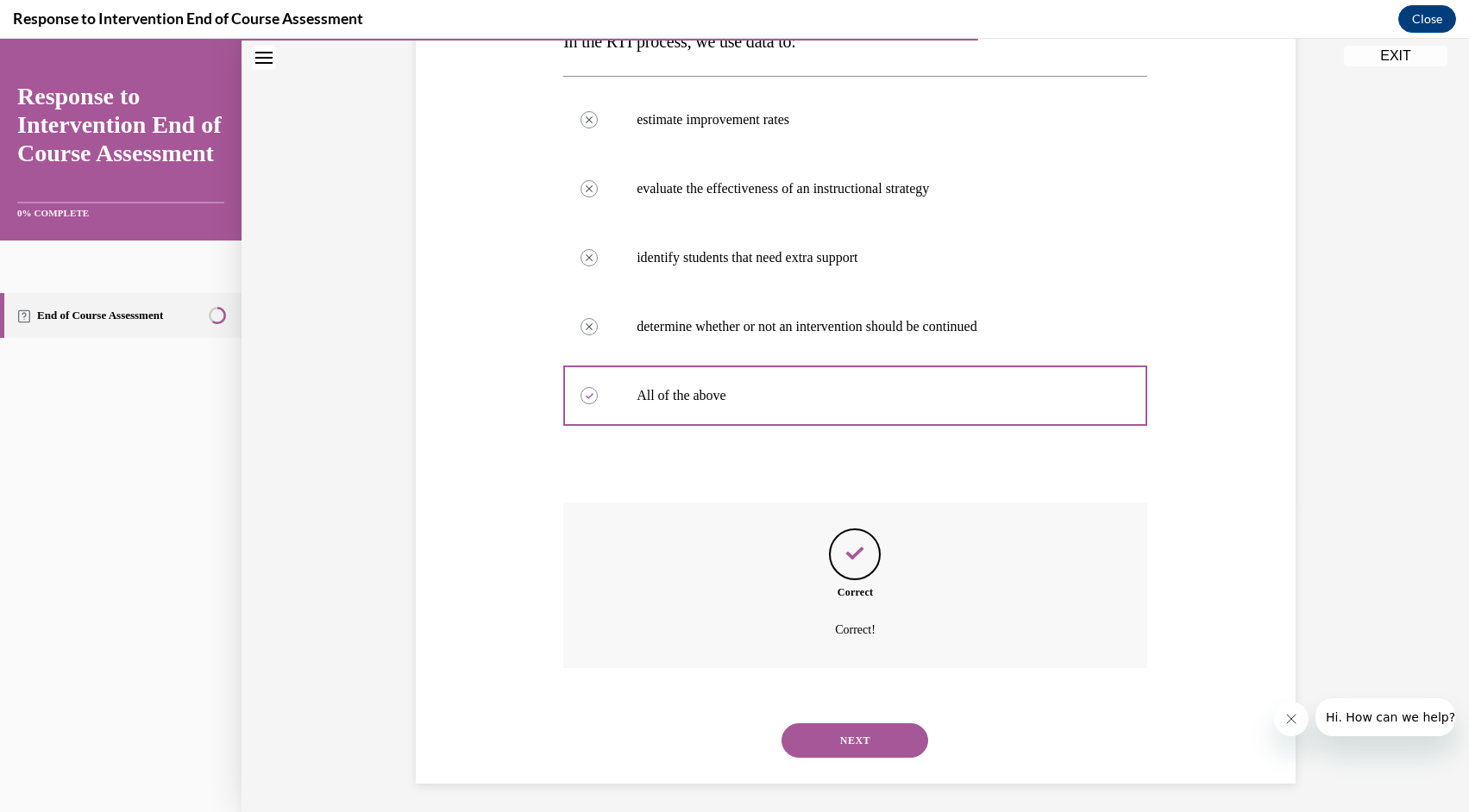
scroll to position [310, 0]
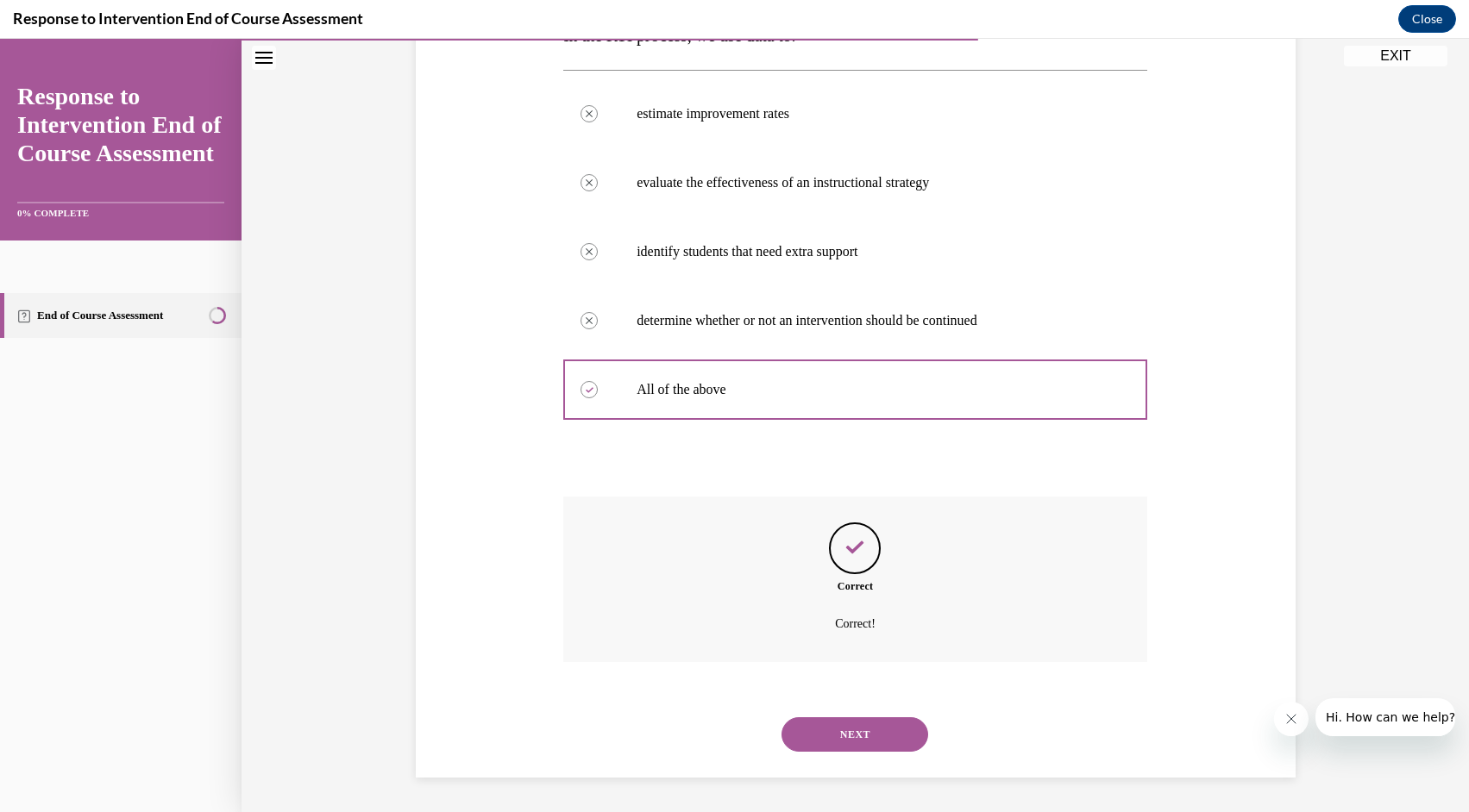
click at [857, 728] on button "NEXT" at bounding box center [855, 734] width 147 height 35
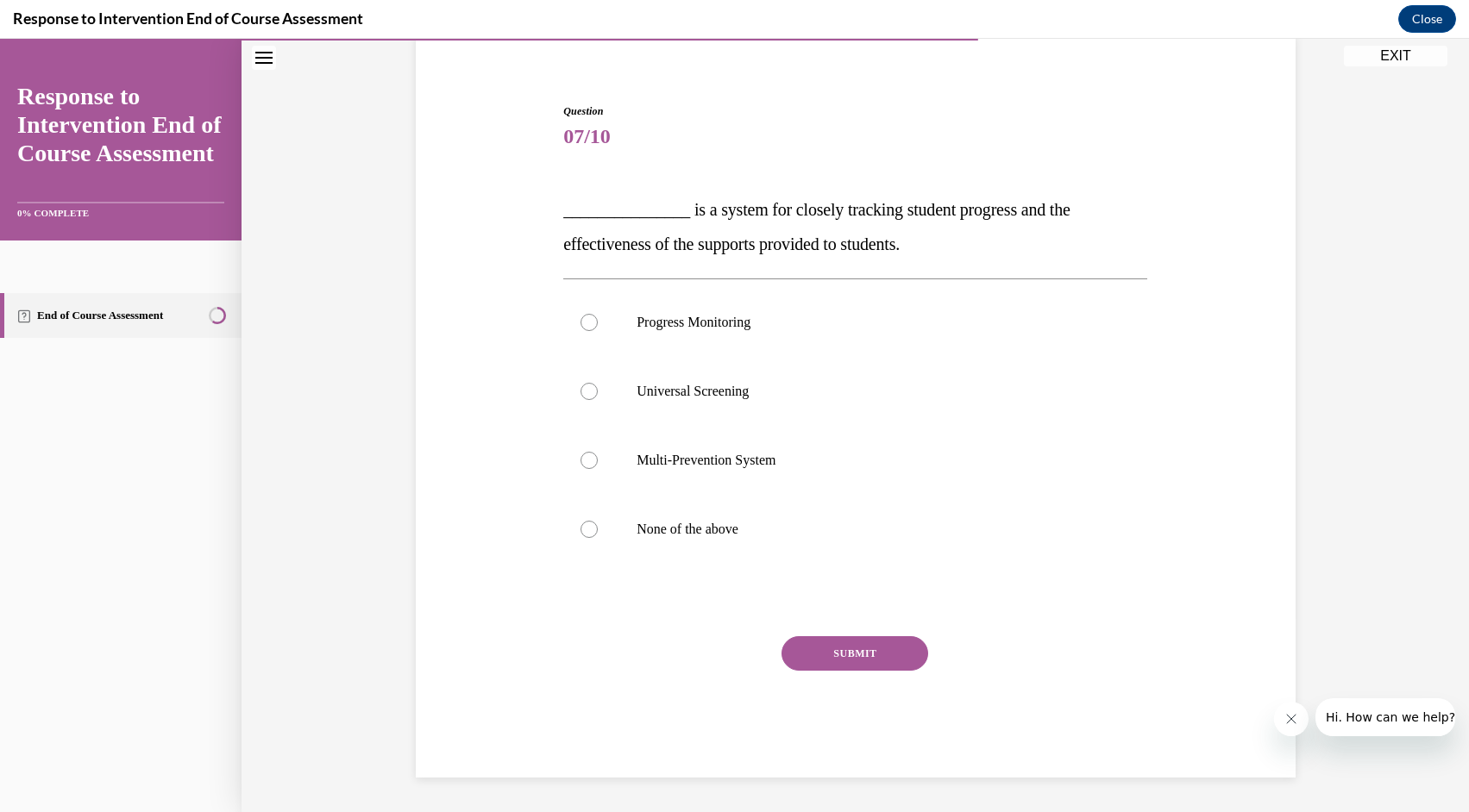
scroll to position [136, 0]
click at [713, 333] on label "Progress Monitoring" at bounding box center [855, 322] width 584 height 69
click at [598, 331] on input "Progress Monitoring" at bounding box center [589, 322] width 17 height 17
radio input "true"
click at [863, 651] on button "SUBMIT" at bounding box center [855, 654] width 147 height 35
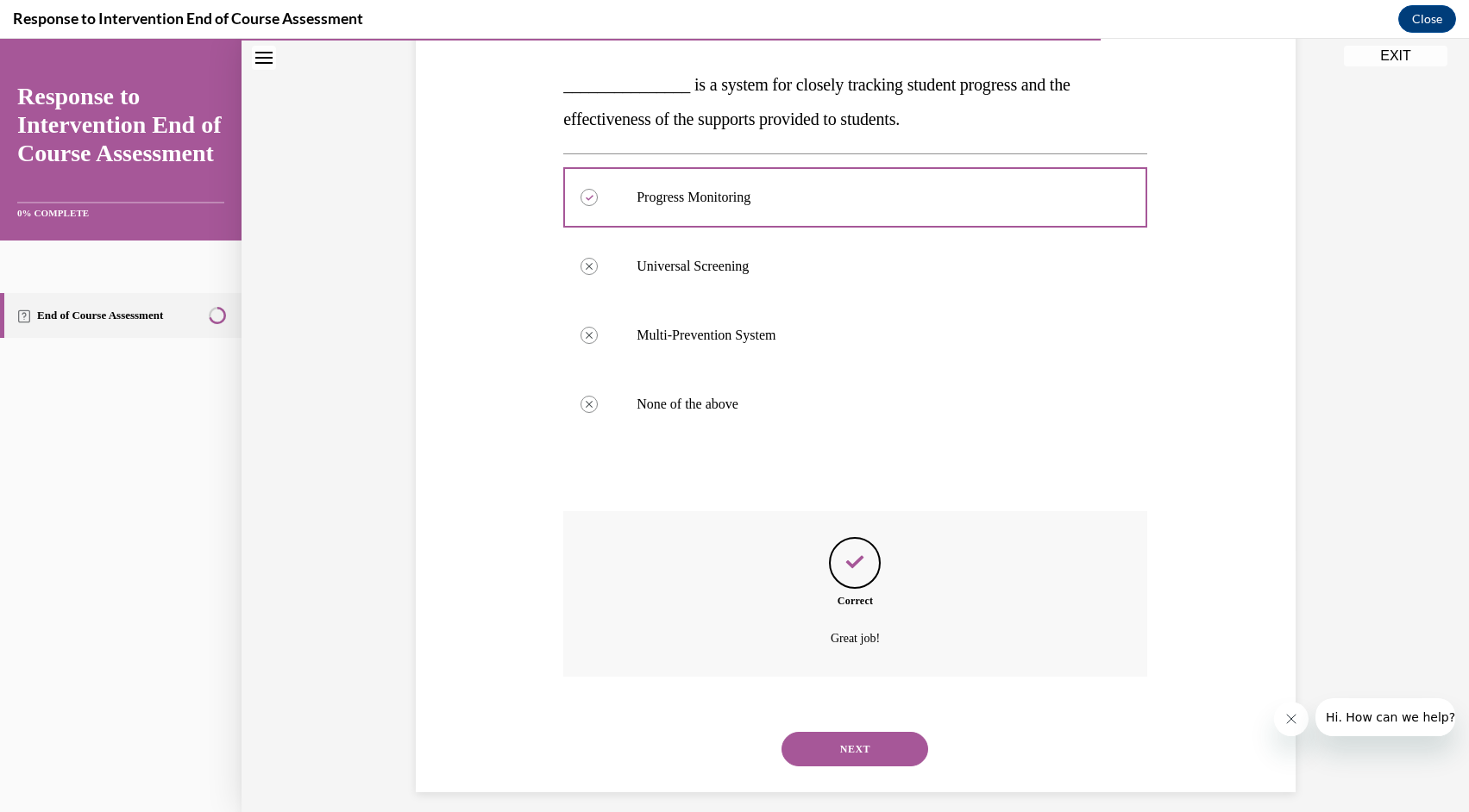
scroll to position [276, 0]
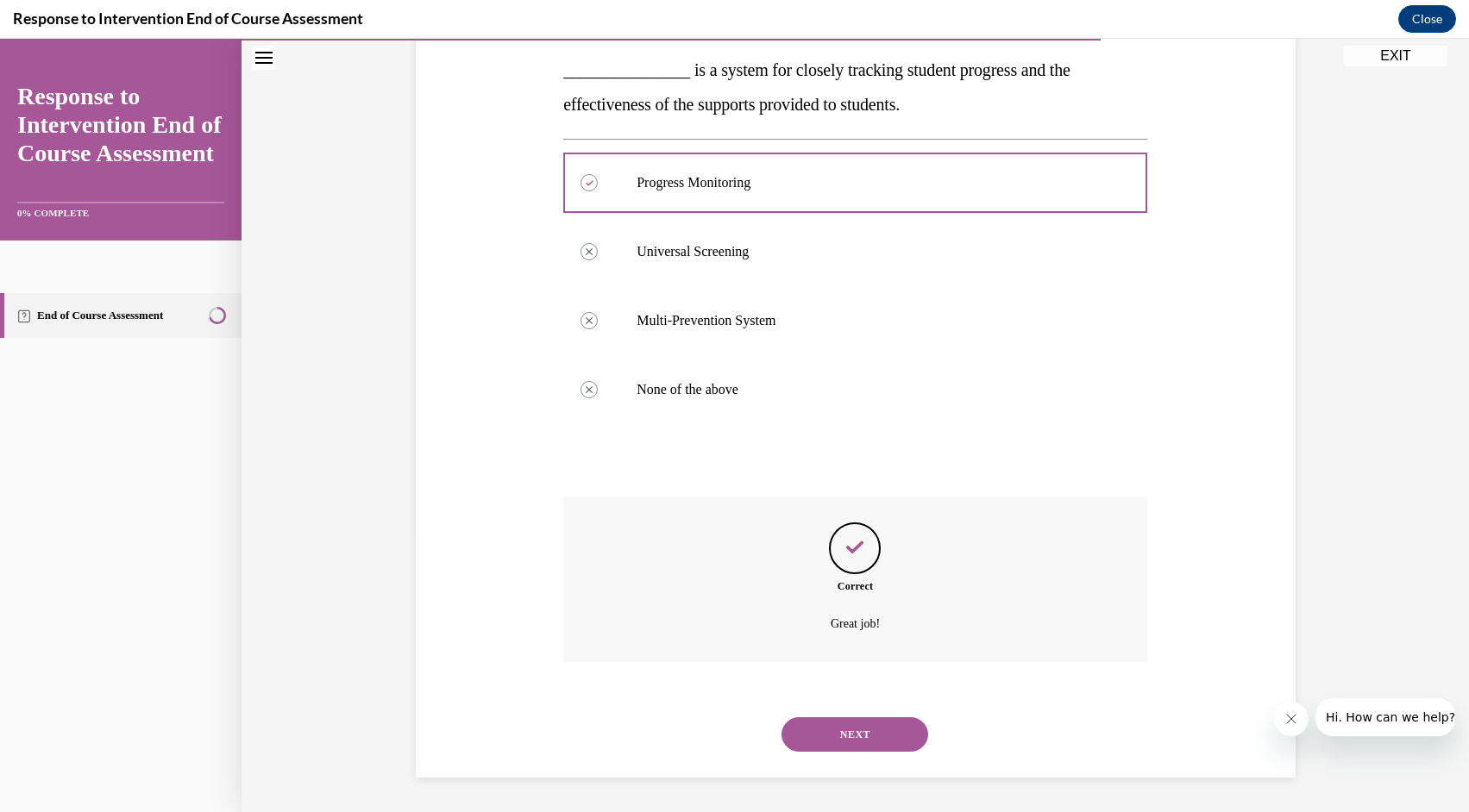
click at [862, 717] on button "NEXT" at bounding box center [855, 734] width 147 height 35
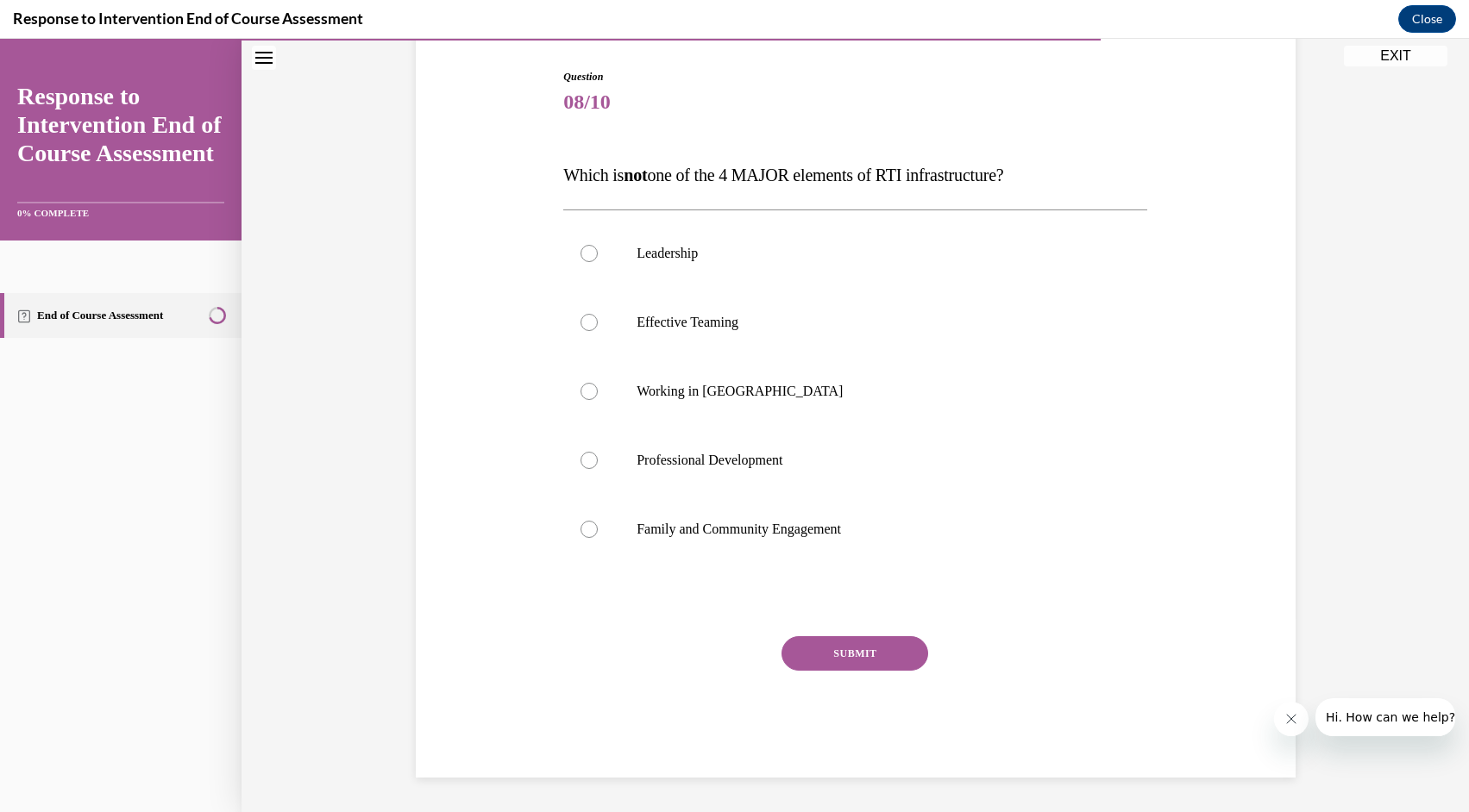
scroll to position [171, 0]
click at [730, 396] on p "Working in Silos" at bounding box center [870, 391] width 467 height 17
click at [598, 396] on input "Working in Silos" at bounding box center [589, 391] width 17 height 17
radio input "true"
click at [843, 650] on button "SUBMIT" at bounding box center [855, 654] width 147 height 35
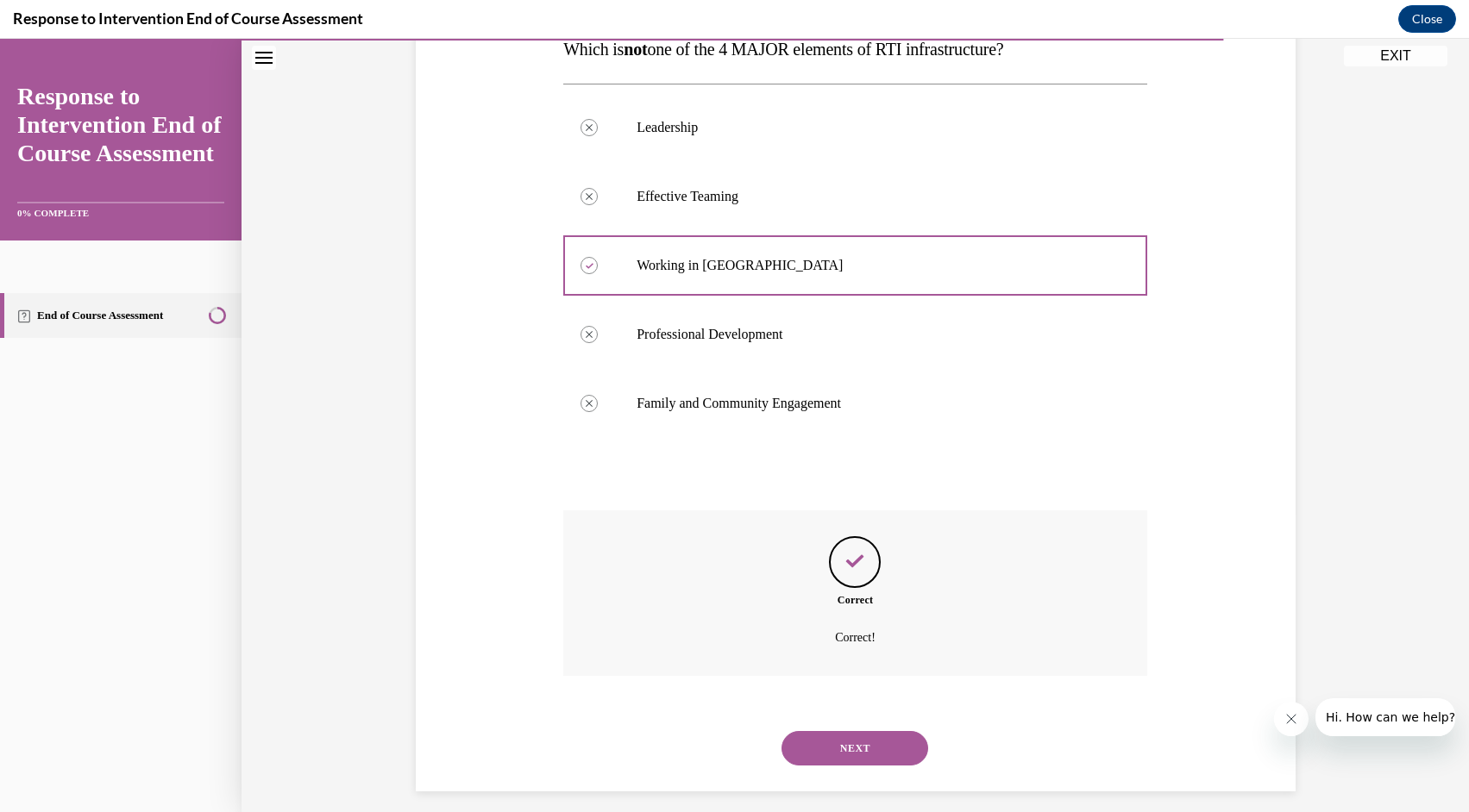
scroll to position [310, 0]
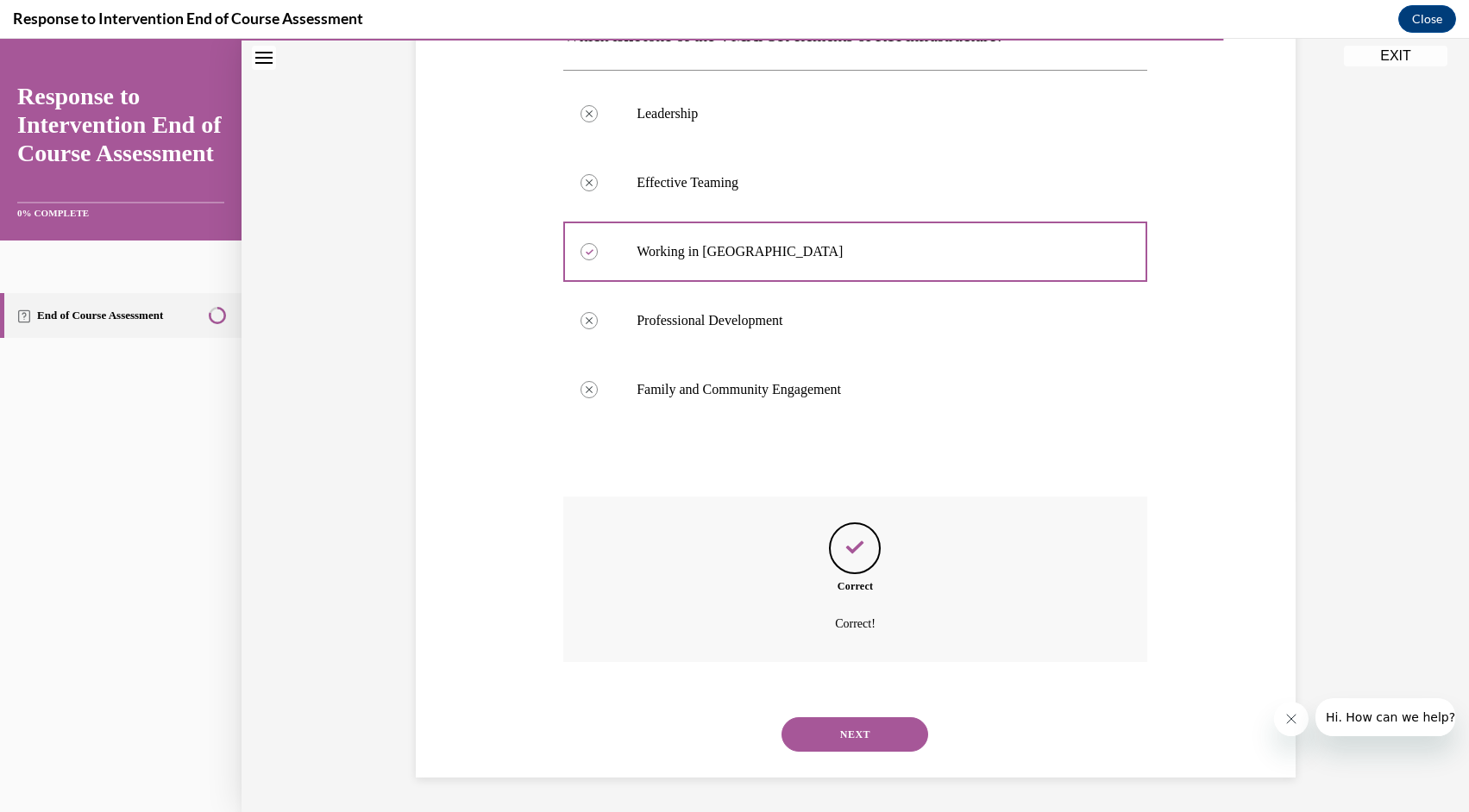
click at [859, 741] on button "NEXT" at bounding box center [855, 734] width 147 height 35
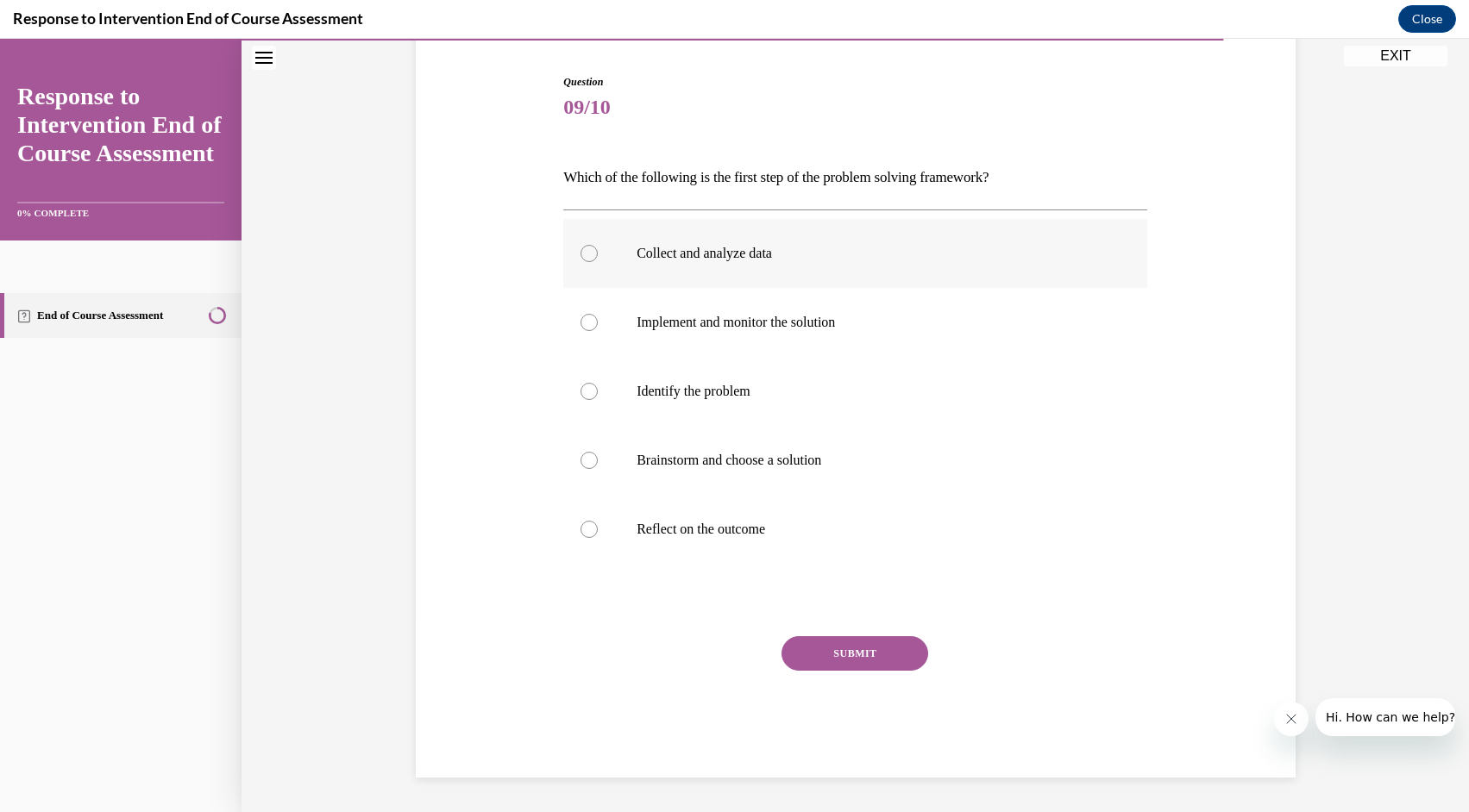
click at [591, 263] on label "Collect and analyze data" at bounding box center [855, 253] width 584 height 69
click at [591, 262] on input "Collect and analyze data" at bounding box center [589, 253] width 17 height 17
radio input "true"
click at [862, 666] on button "SUBMIT" at bounding box center [855, 654] width 147 height 35
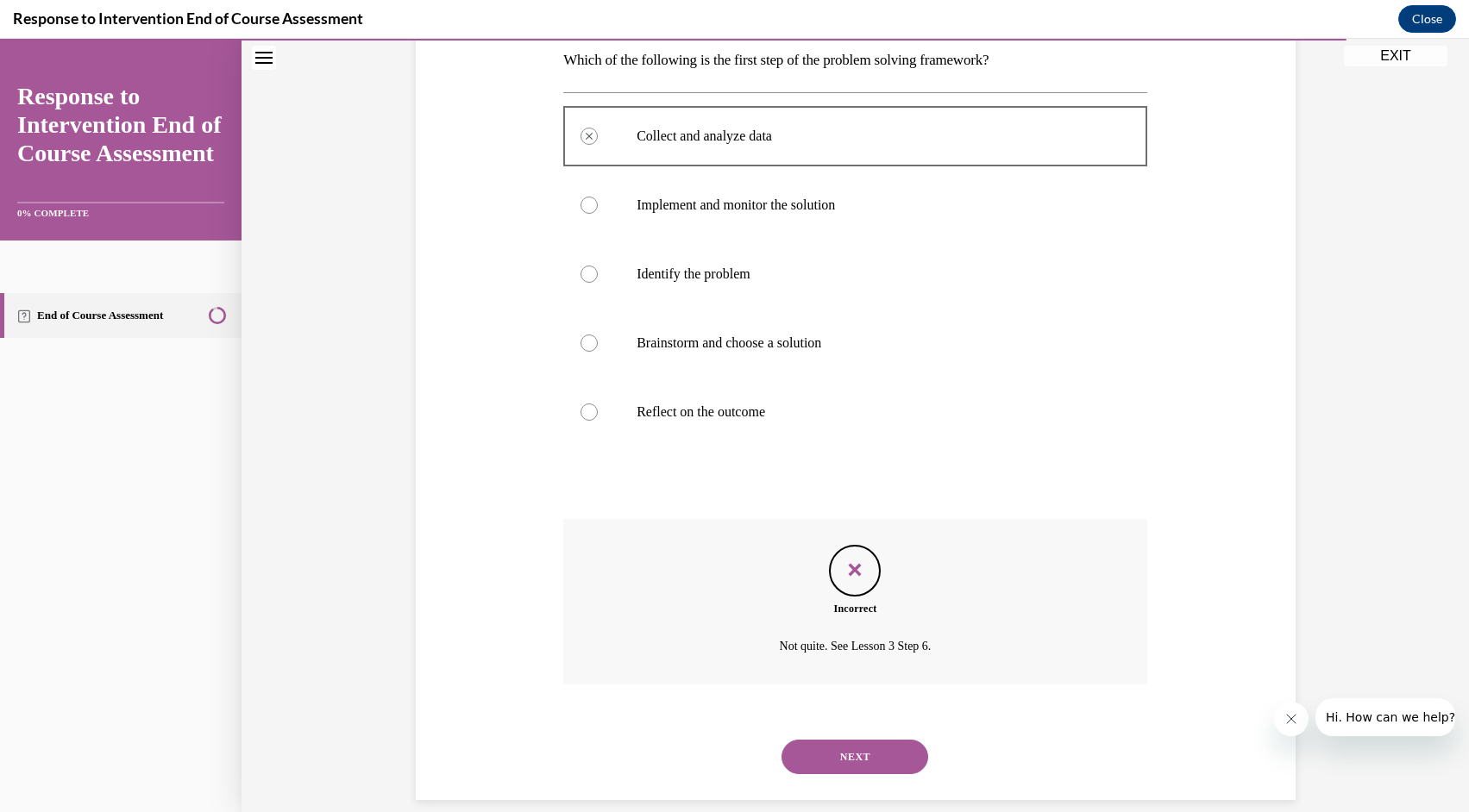
scroll to position [305, 0]
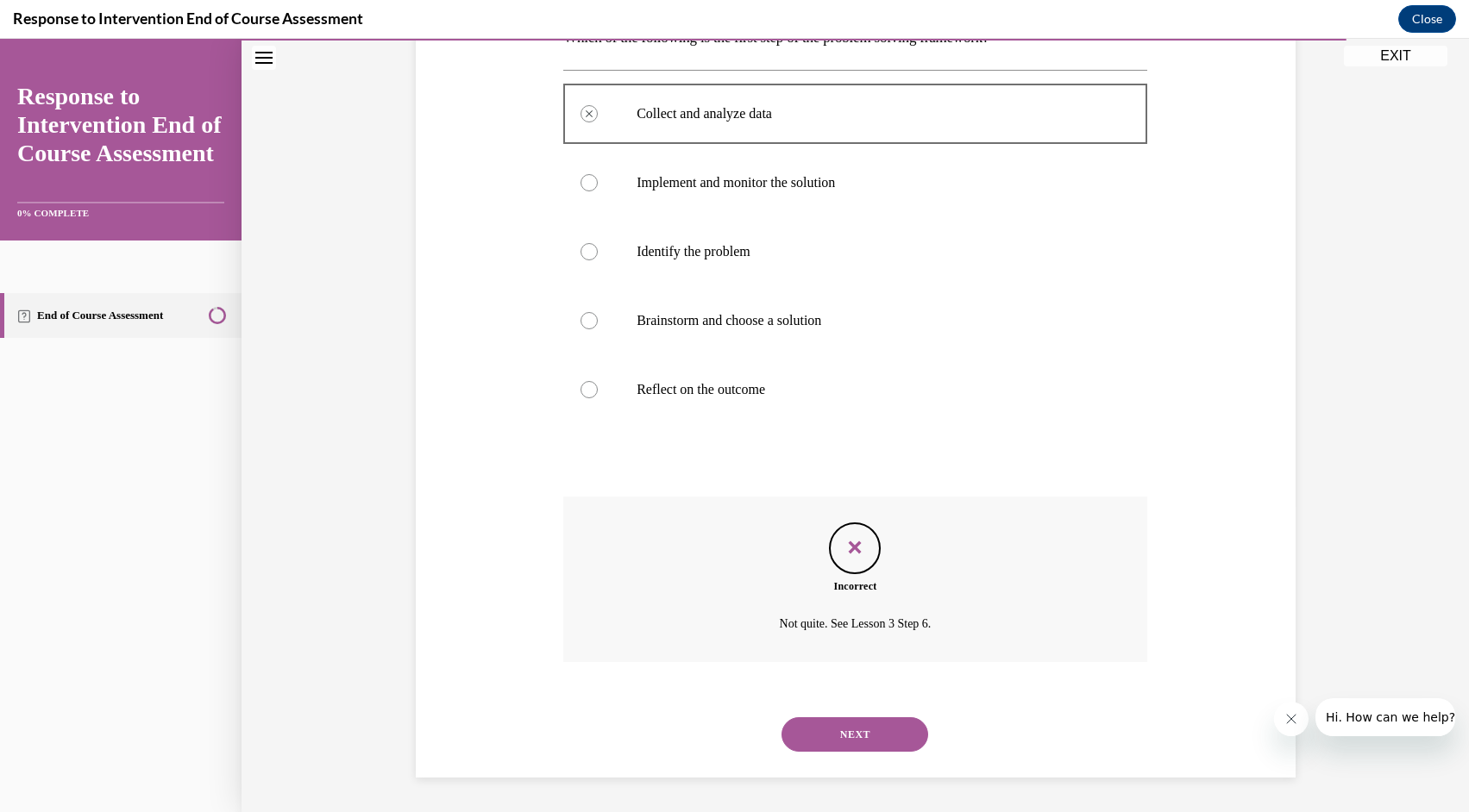
click at [867, 729] on button "NEXT" at bounding box center [855, 734] width 147 height 35
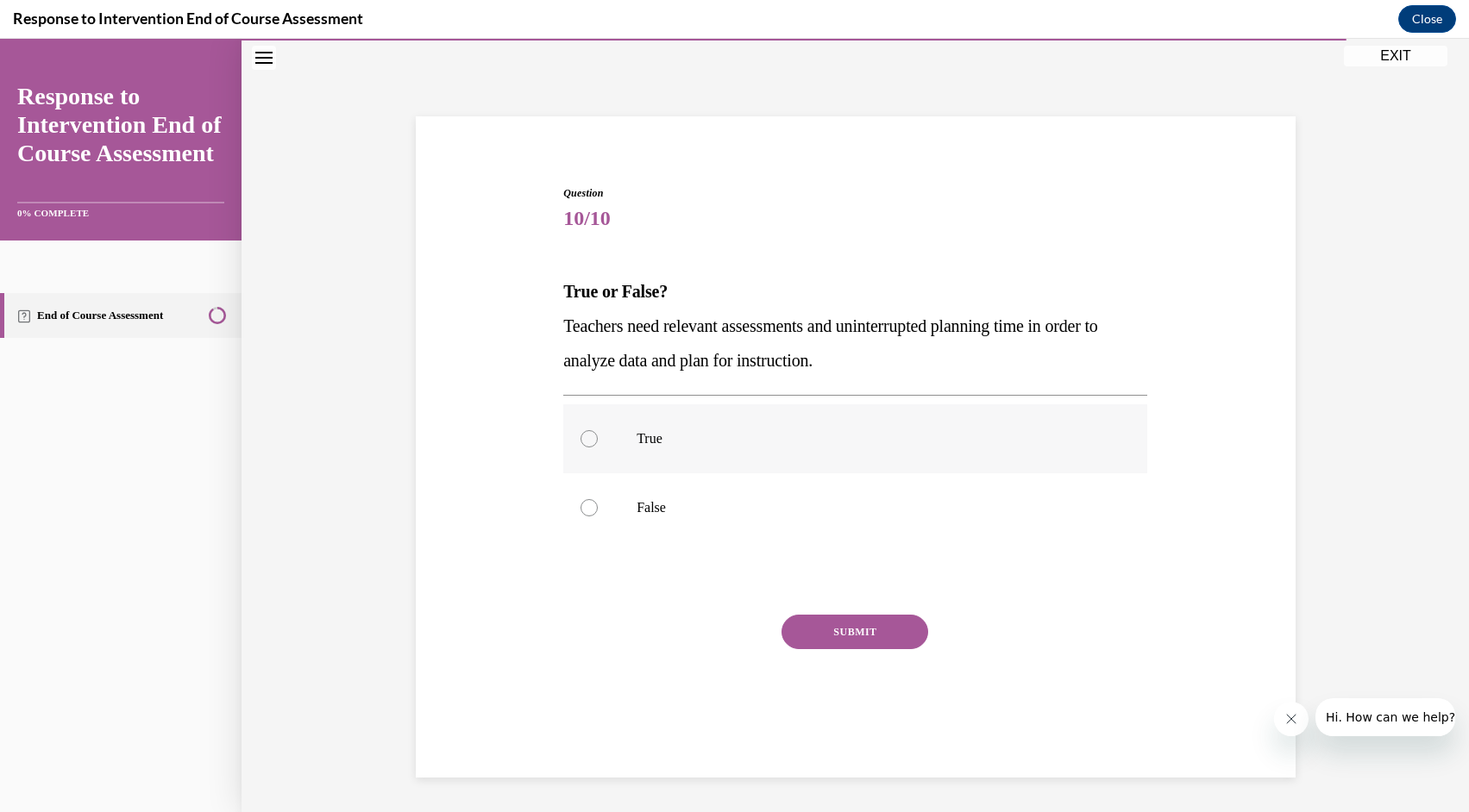
click at [582, 434] on div at bounding box center [589, 439] width 17 height 17
click at [582, 434] on input "True" at bounding box center [589, 439] width 17 height 17
radio input "true"
click at [837, 636] on button "SUBMIT" at bounding box center [855, 632] width 147 height 35
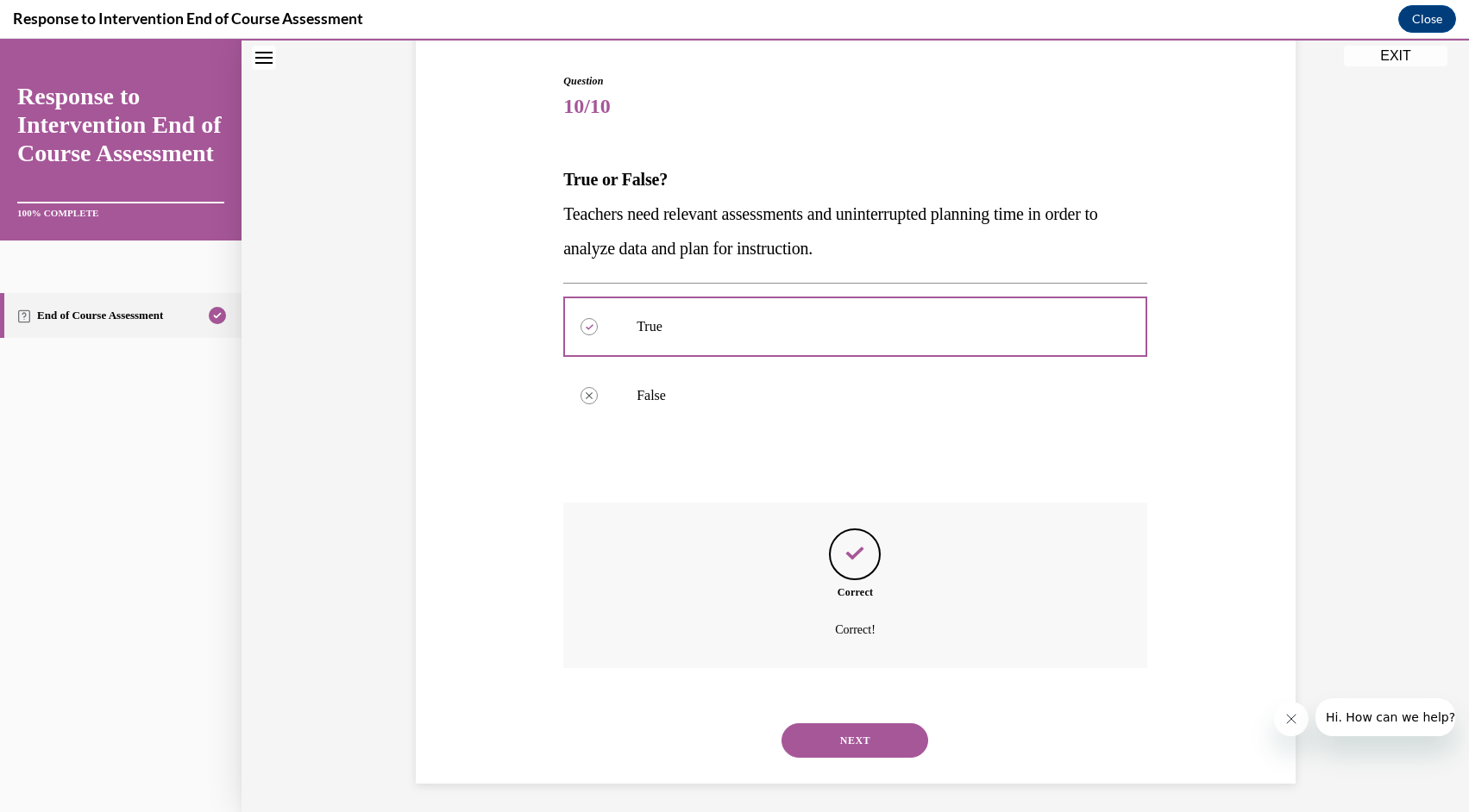
scroll to position [173, 0]
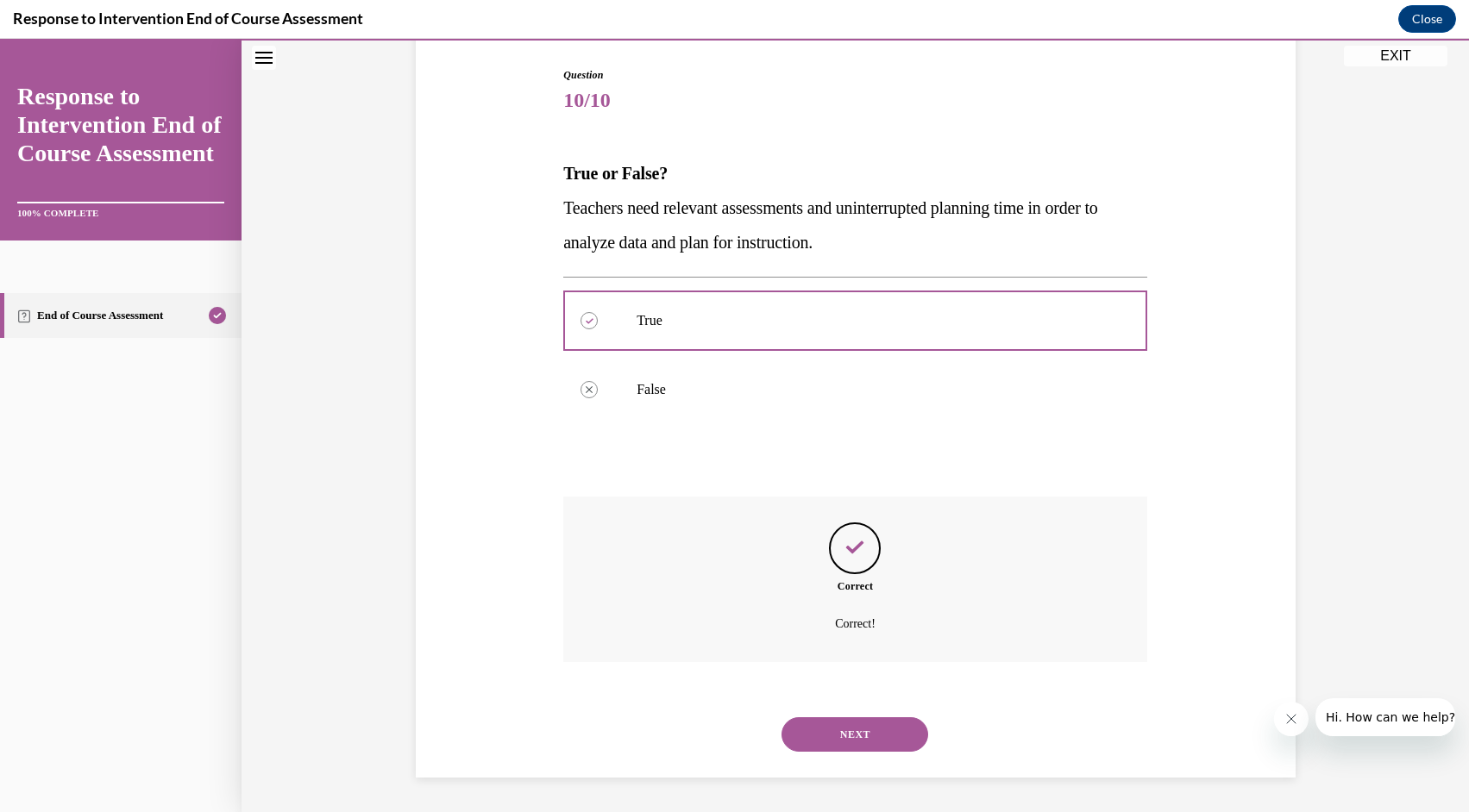
click at [861, 727] on button "NEXT" at bounding box center [855, 734] width 147 height 35
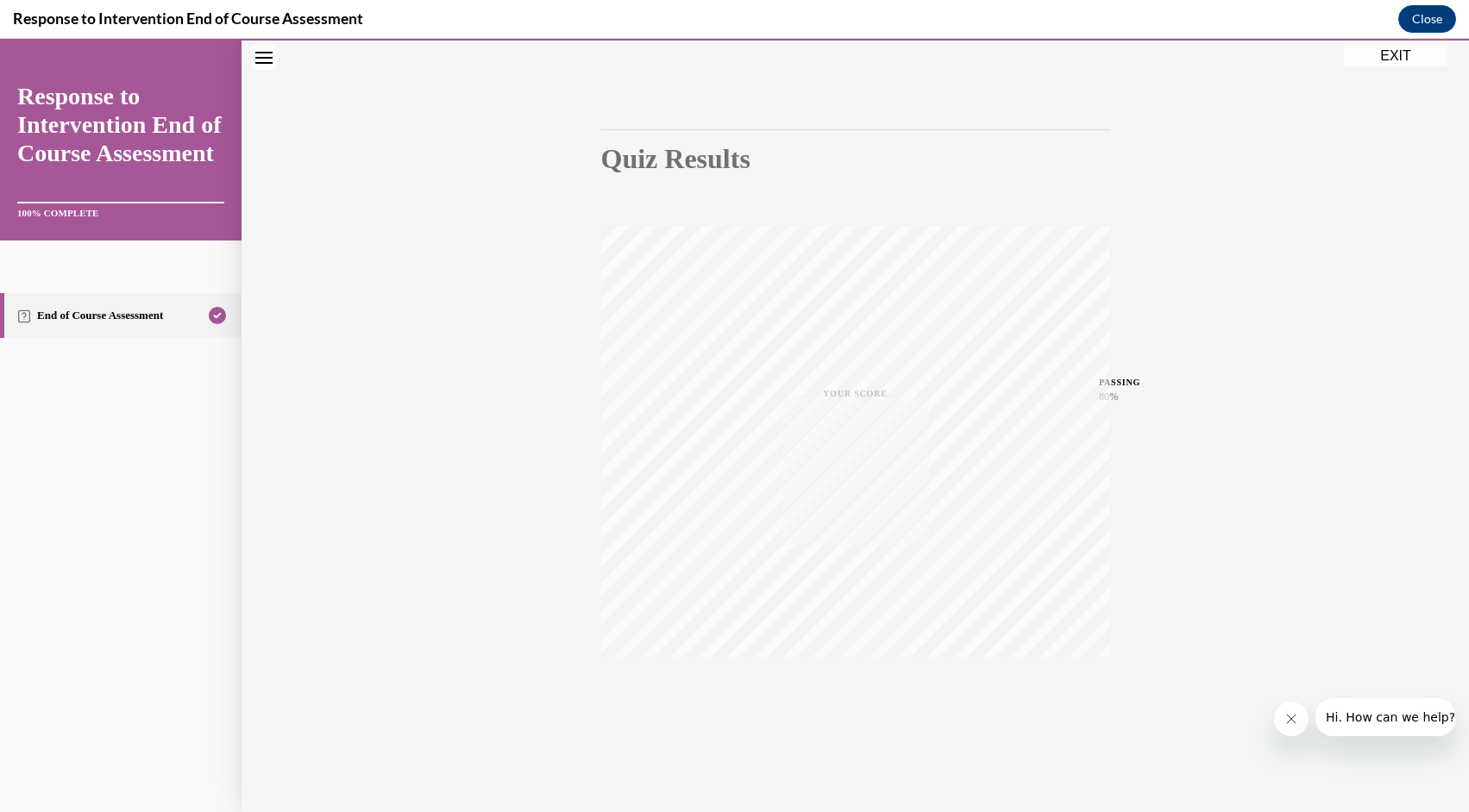
scroll to position [111, 0]
click at [1409, 56] on button "EXIT" at bounding box center [1396, 56] width 104 height 21
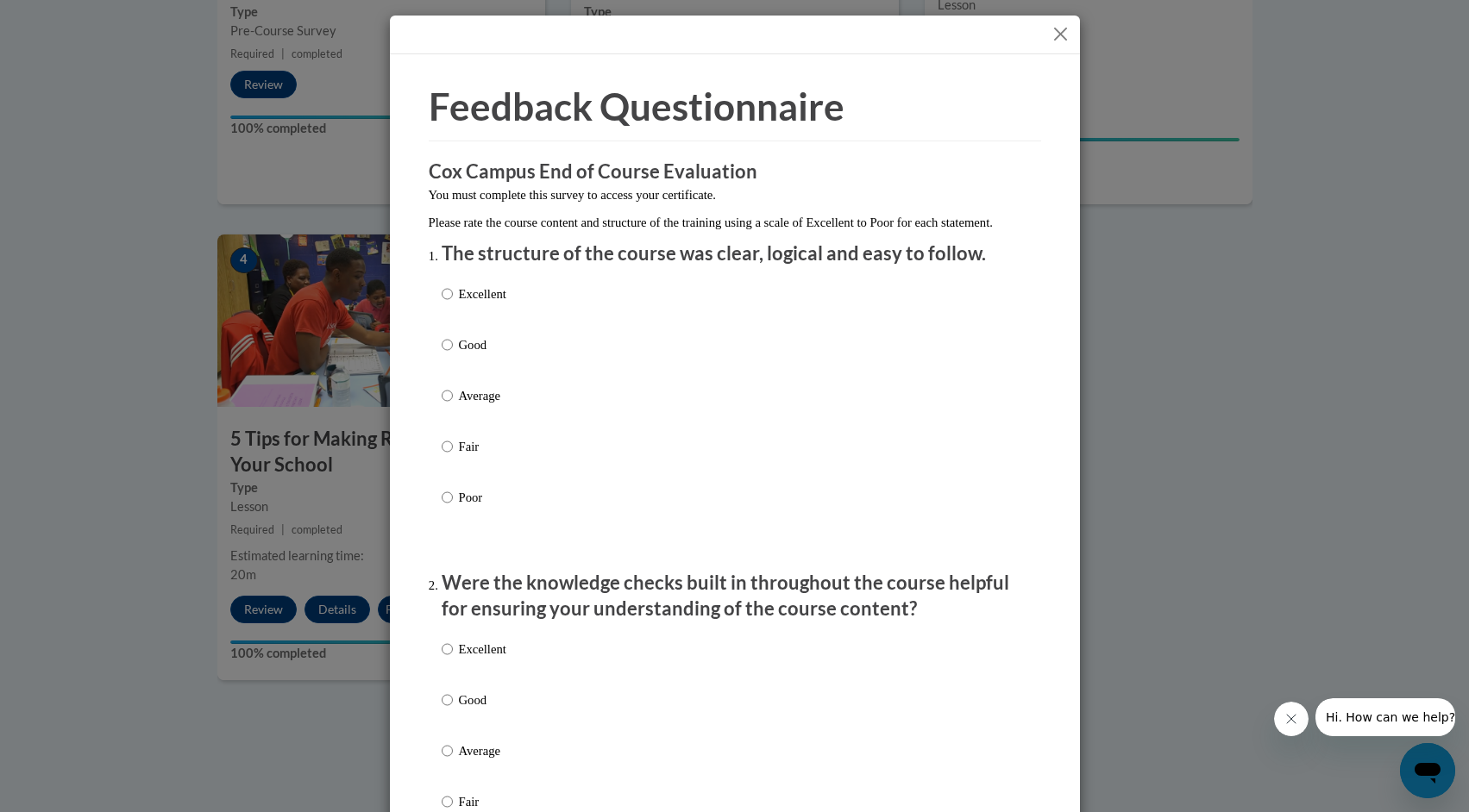
click at [488, 303] on p "Excellent" at bounding box center [482, 294] width 48 height 19
click at [453, 303] on input "Excellent" at bounding box center [447, 294] width 11 height 19
radio input "true"
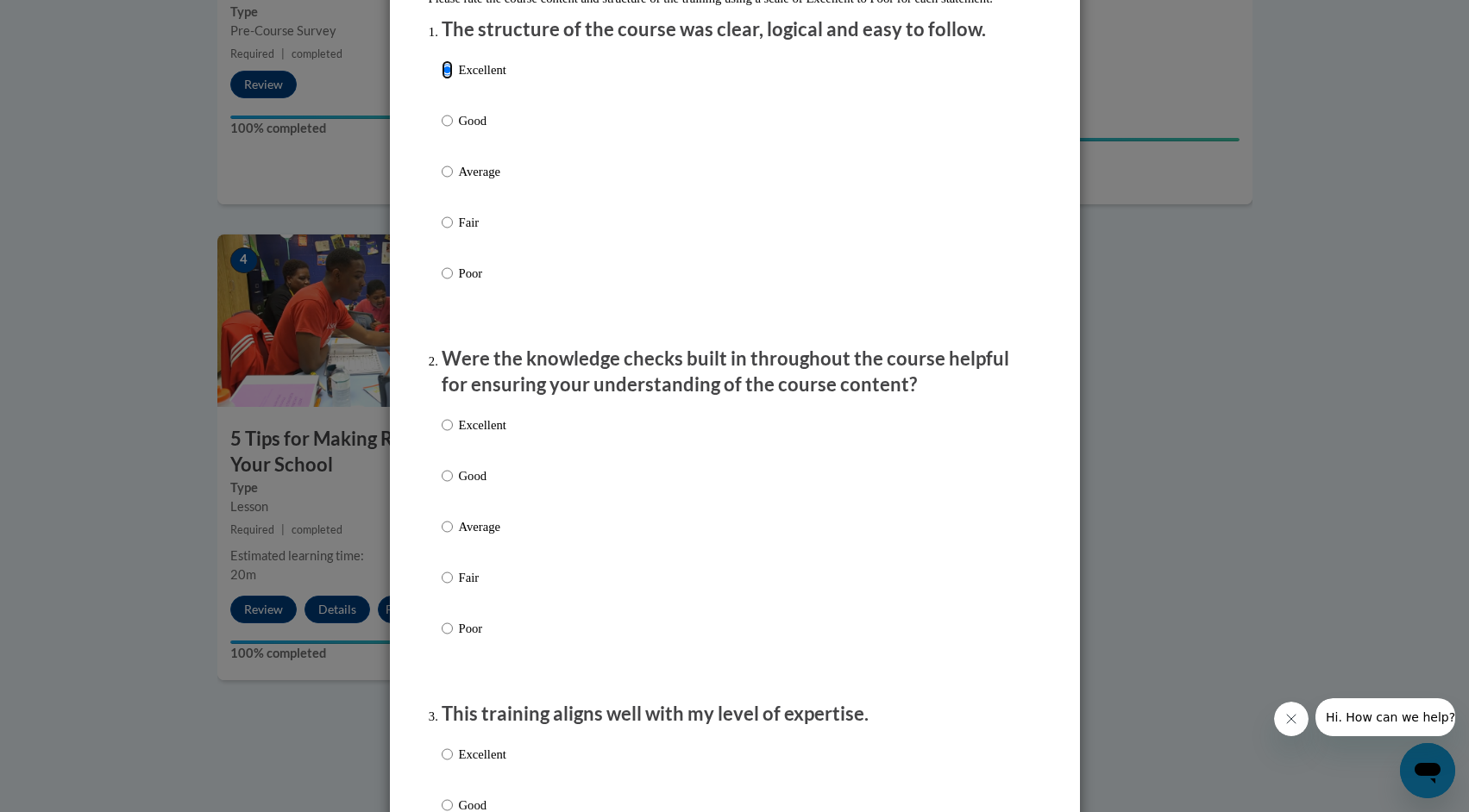
scroll to position [225, 0]
click at [467, 434] on p "Excellent" at bounding box center [482, 424] width 48 height 19
click at [453, 434] on input "Excellent" at bounding box center [447, 424] width 11 height 19
radio input "true"
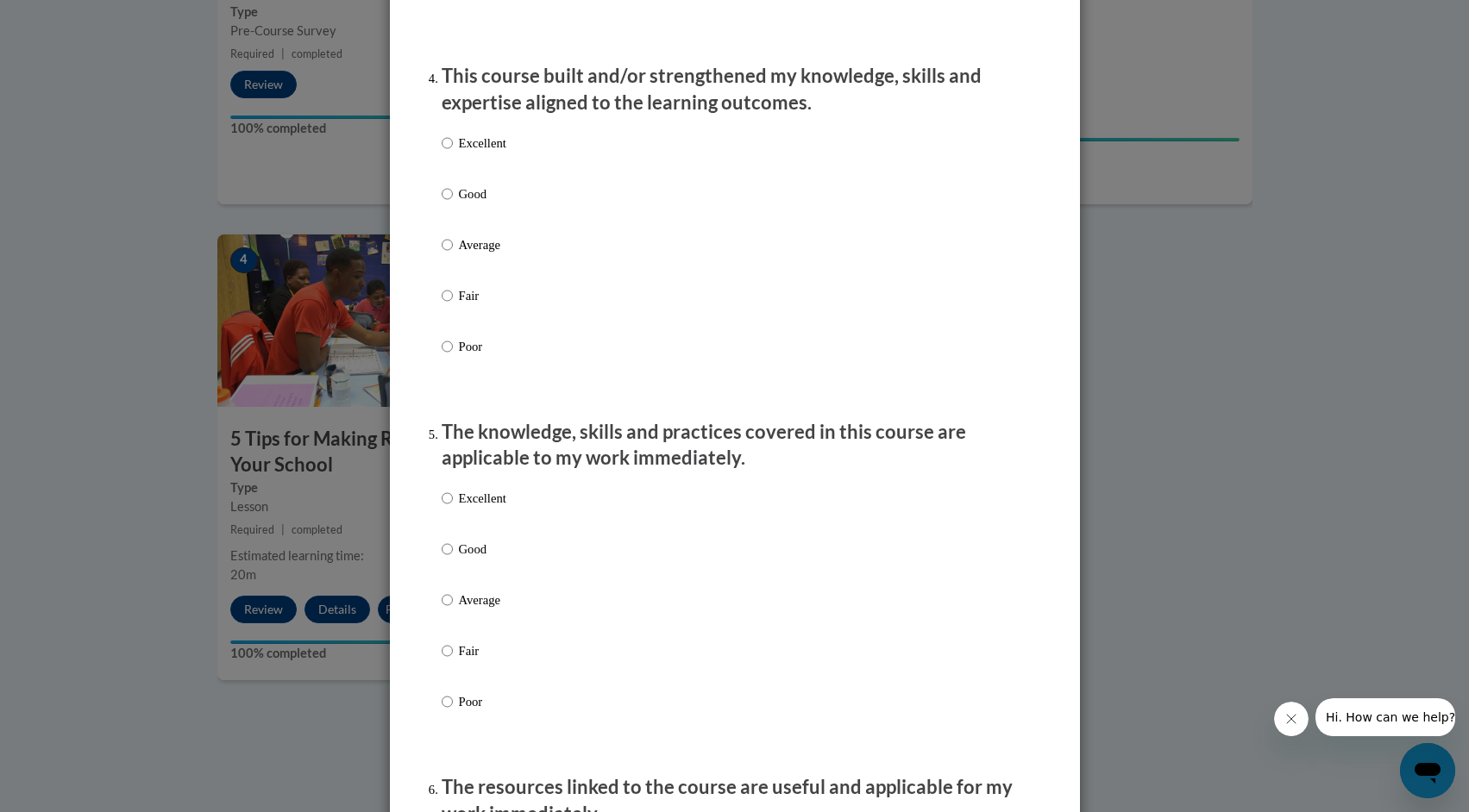
scroll to position [1165, 0]
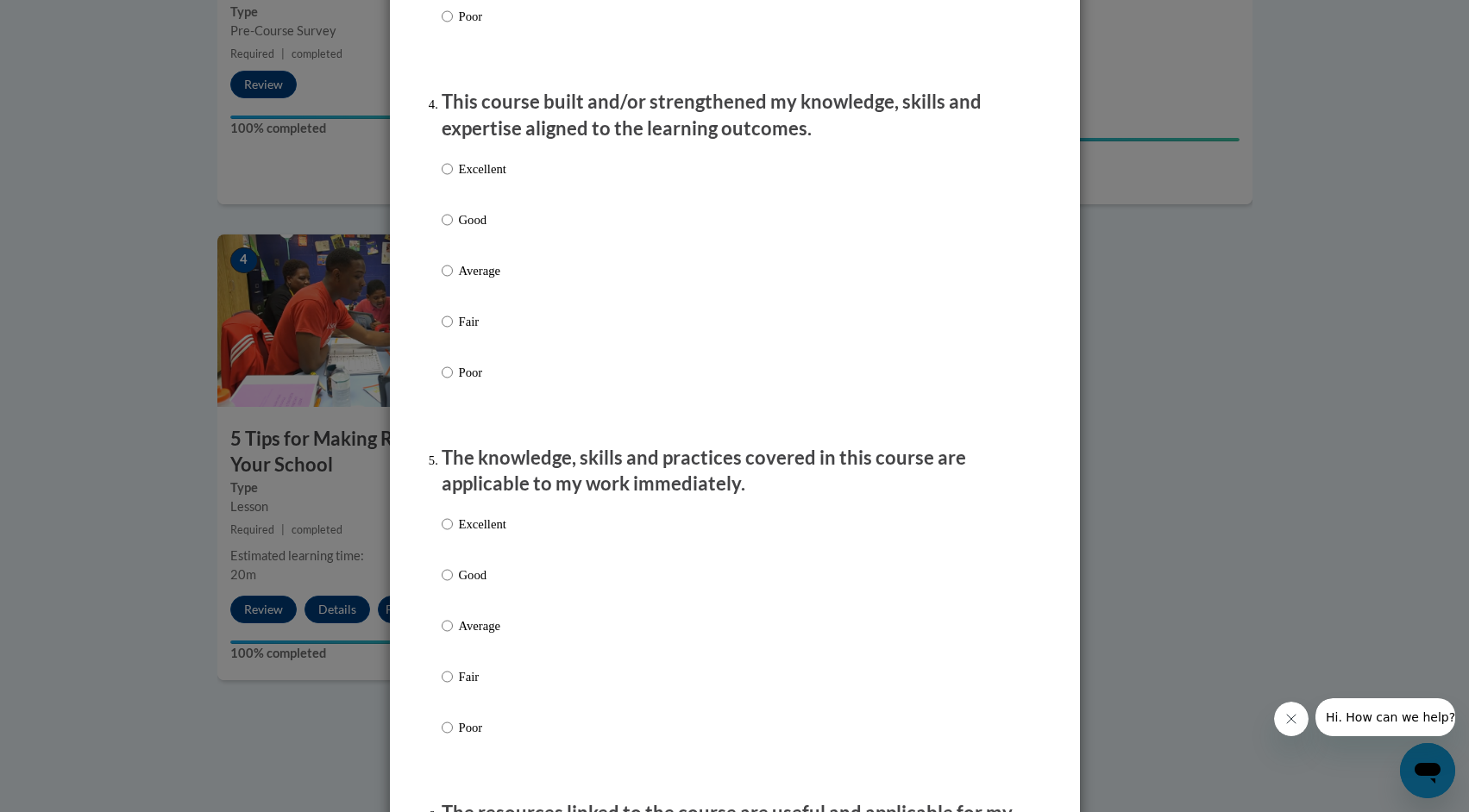
click at [452, 198] on label "Excellent" at bounding box center [474, 183] width 65 height 47
click at [452, 179] on input "Excellent" at bounding box center [447, 169] width 11 height 19
radio input "true"
click at [456, 542] on label "Excellent" at bounding box center [474, 538] width 65 height 47
click at [453, 534] on input "Excellent" at bounding box center [447, 524] width 11 height 19
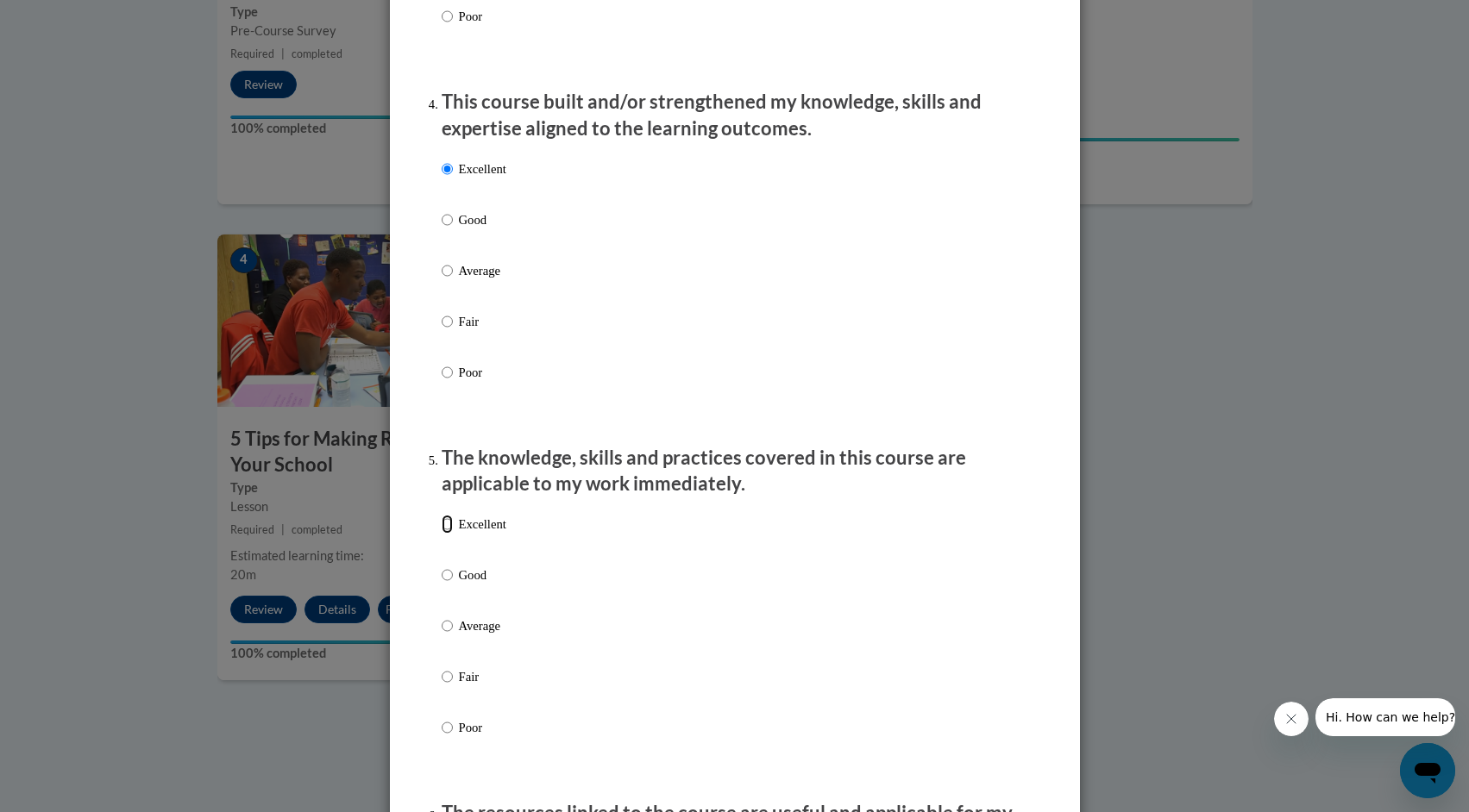
radio input "true"
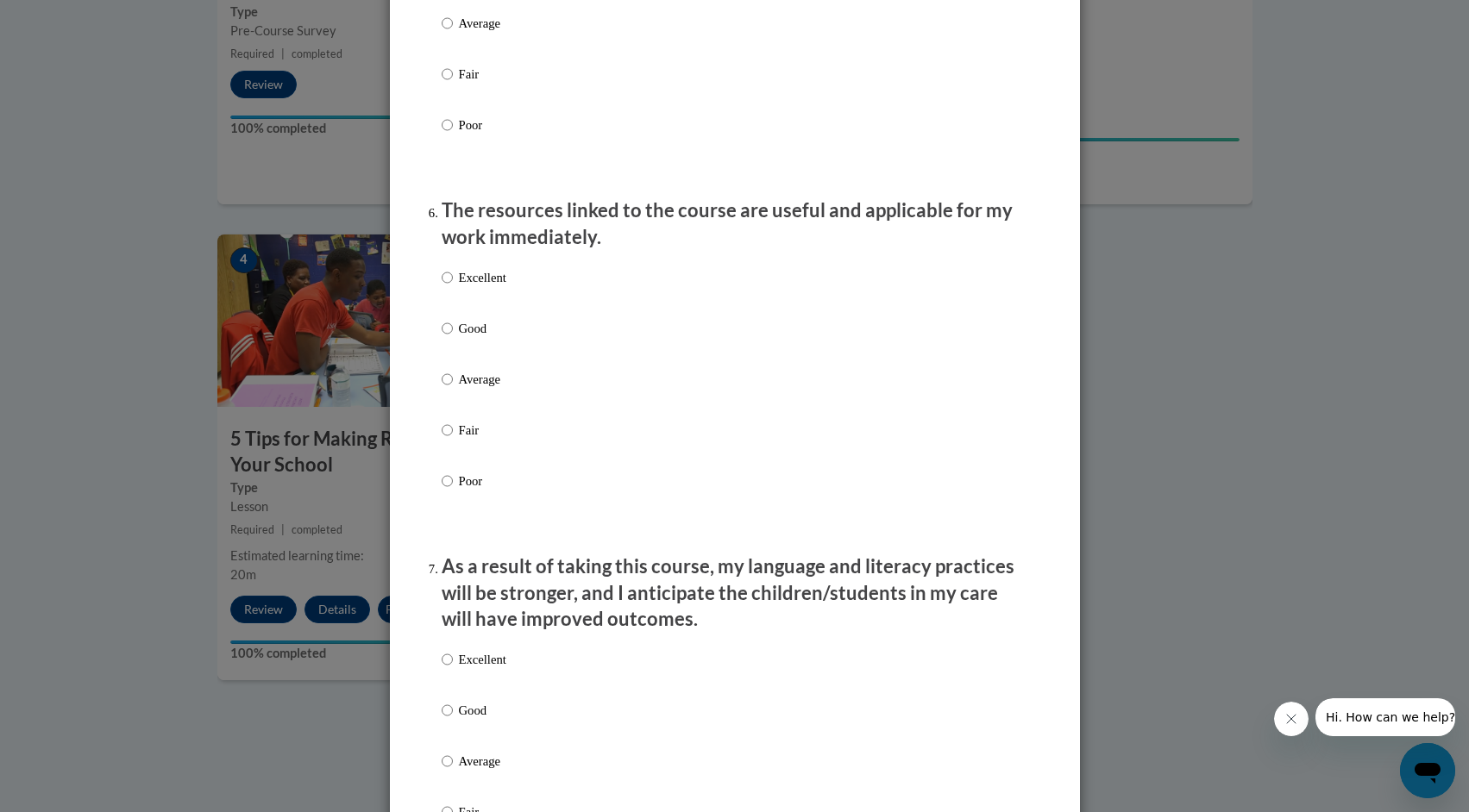
scroll to position [1799, 0]
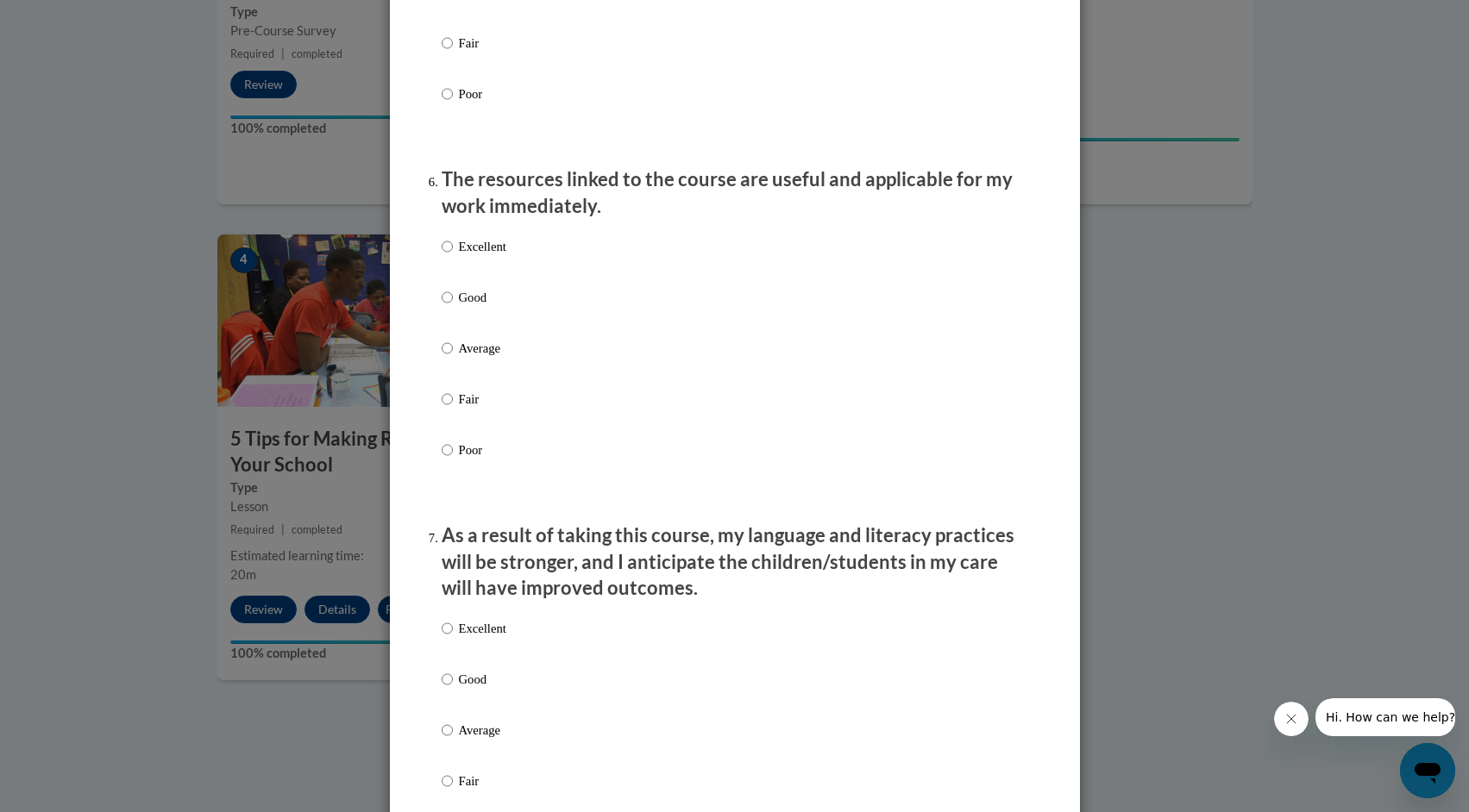
click at [474, 273] on label "Excellent" at bounding box center [474, 260] width 65 height 47
click at [453, 256] on input "Excellent" at bounding box center [447, 246] width 11 height 19
radio input "true"
click at [493, 638] on p "Excellent" at bounding box center [482, 629] width 48 height 19
click at [453, 638] on input "Excellent" at bounding box center [447, 629] width 11 height 19
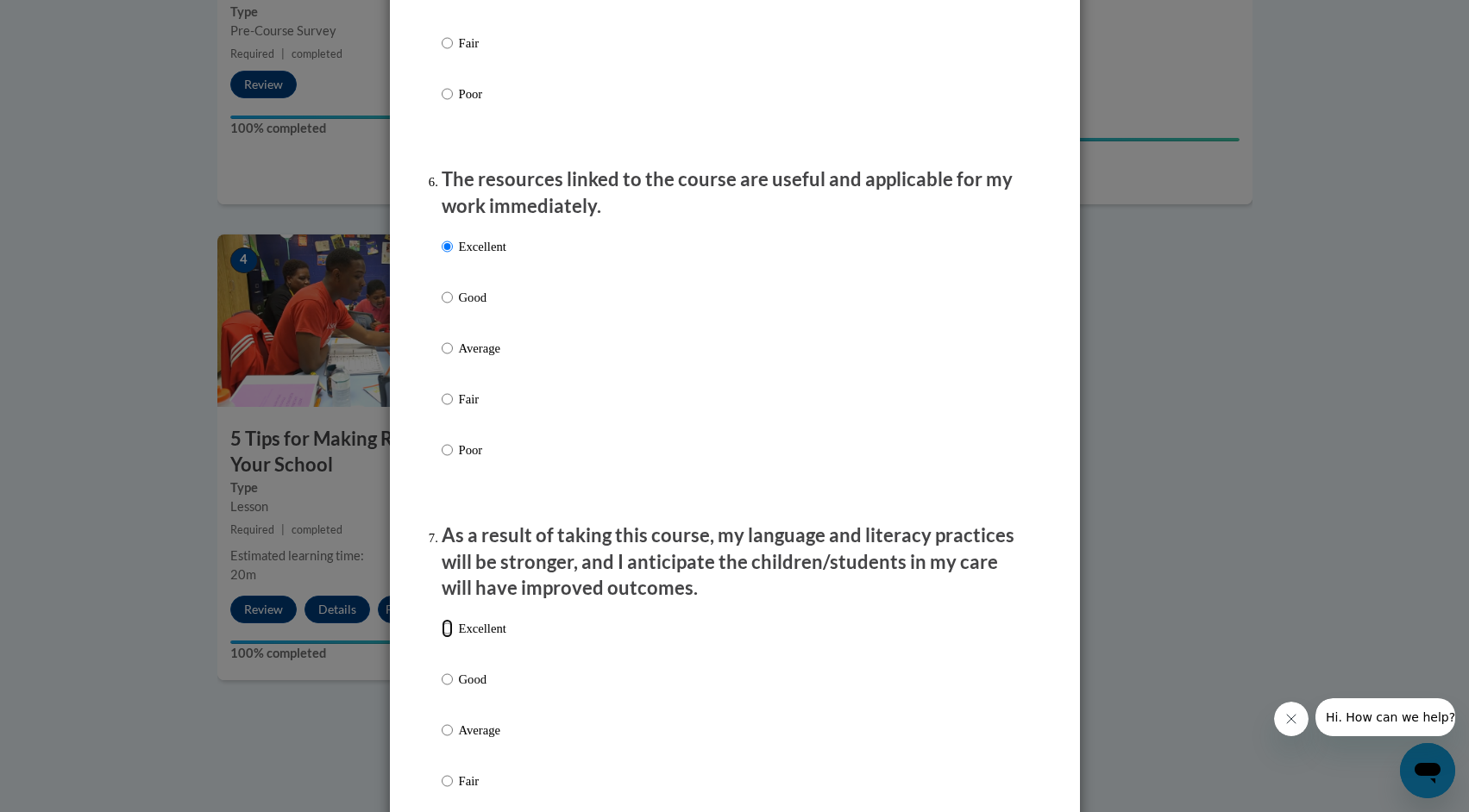
radio input "true"
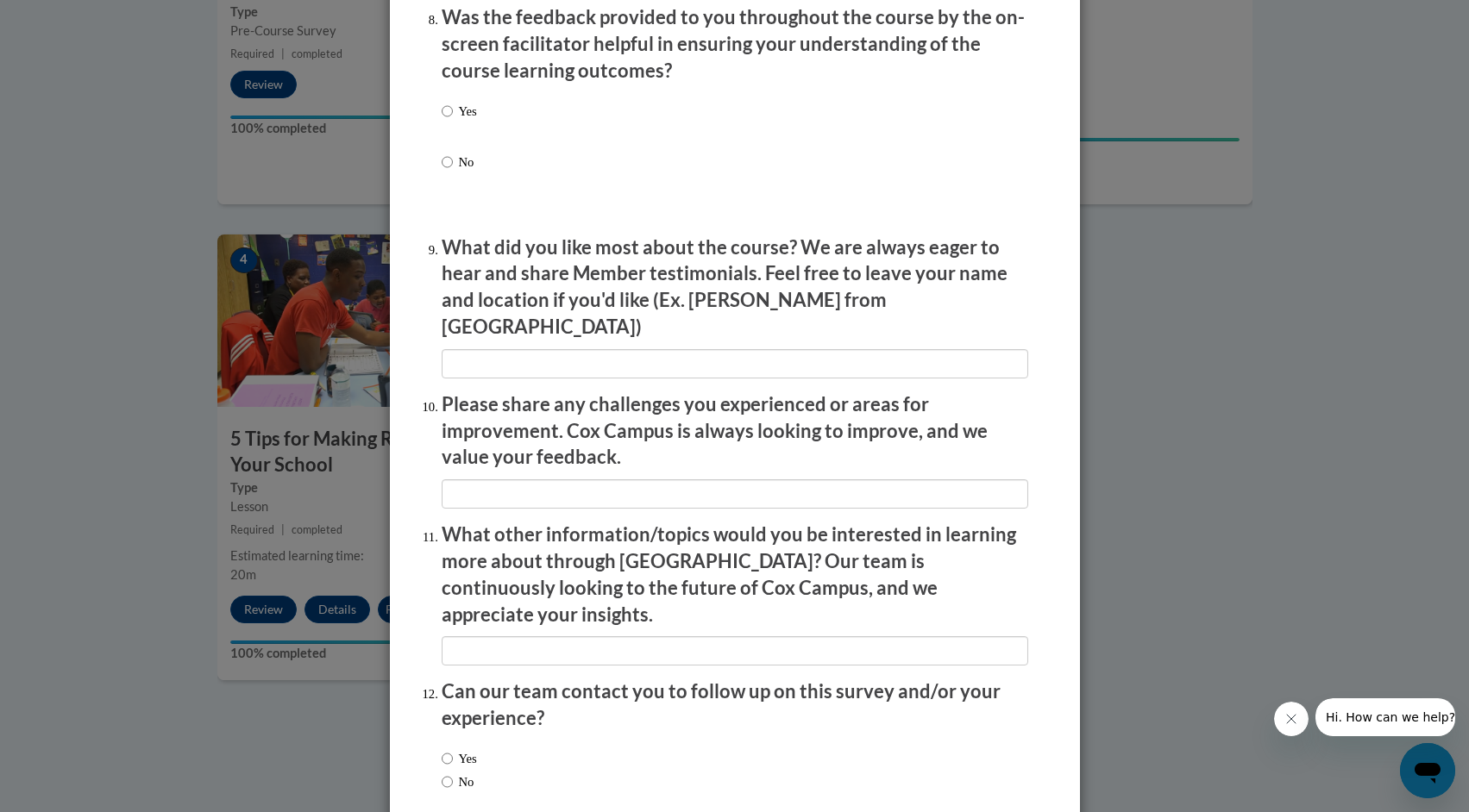
scroll to position [2705, 0]
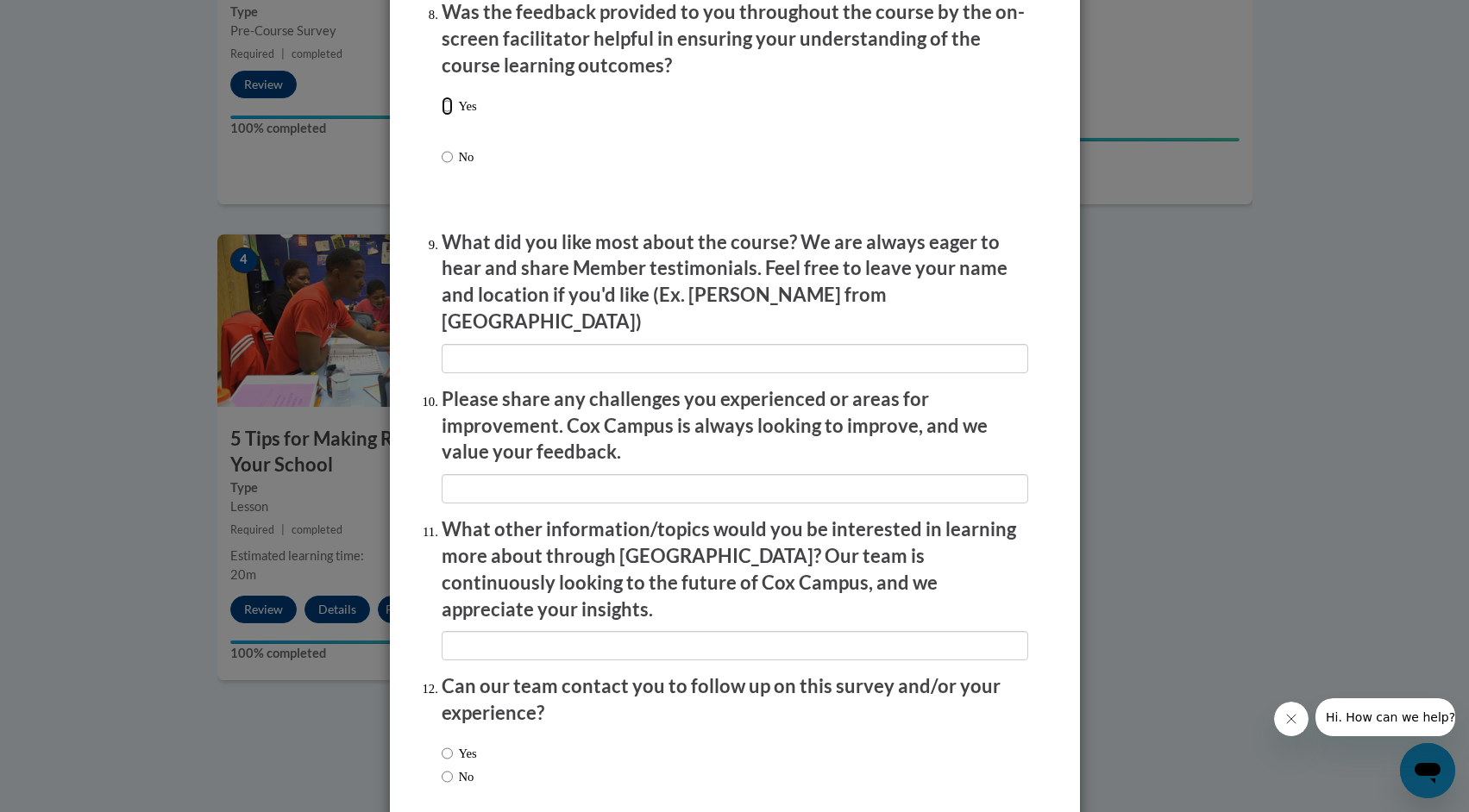
click at [448, 116] on input "Yes" at bounding box center [447, 106] width 11 height 19
radio input "true"
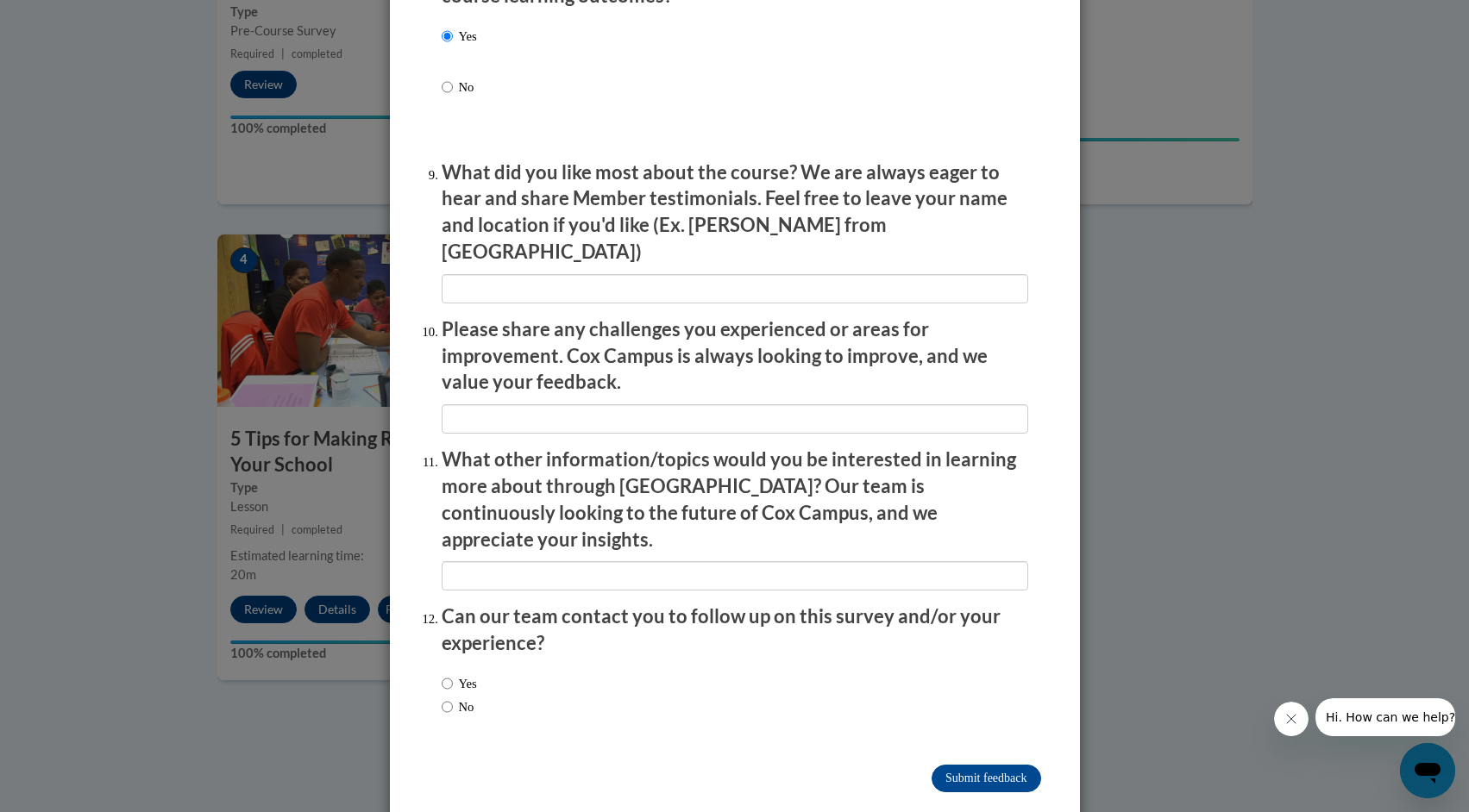
click at [468, 697] on label "No" at bounding box center [458, 707] width 33 height 19
click at [453, 697] on input "No" at bounding box center [447, 707] width 11 height 19
radio input "true"
click at [992, 764] on input "Submit feedback" at bounding box center [986, 778] width 109 height 28
